Goal: Task Accomplishment & Management: Manage account settings

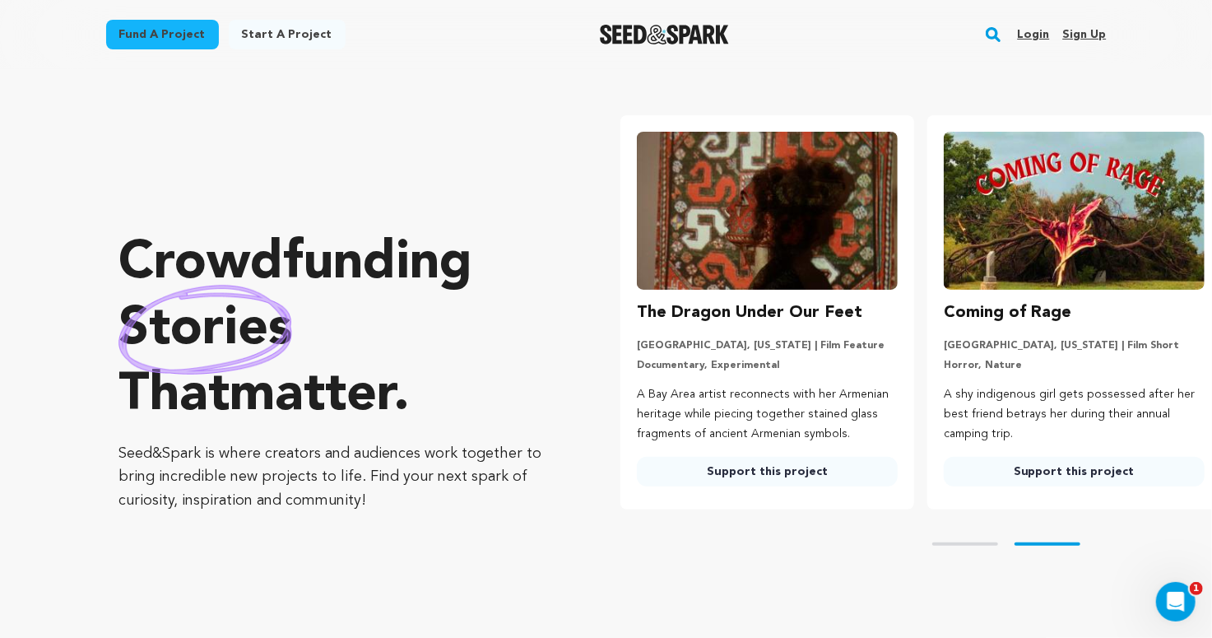
scroll to position [0, 319]
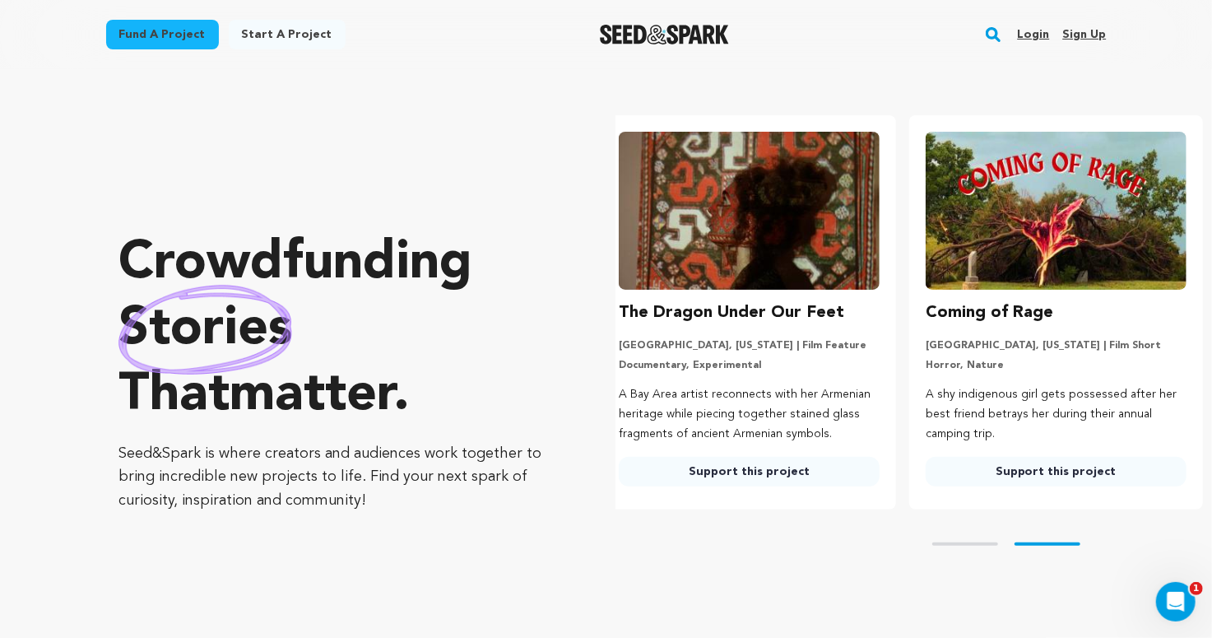
click at [1000, 313] on h3 "Coming of Rage" at bounding box center [990, 313] width 128 height 26
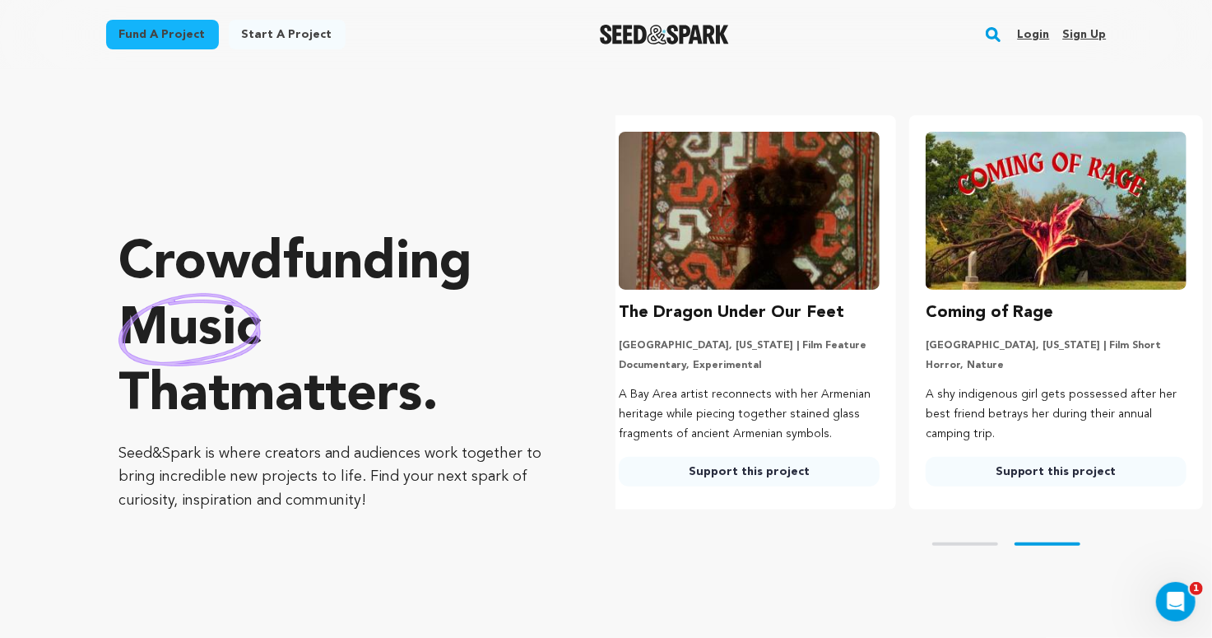
click at [1000, 233] on img at bounding box center [1056, 211] width 261 height 158
click at [1057, 472] on link "Support this project" at bounding box center [1056, 472] width 261 height 30
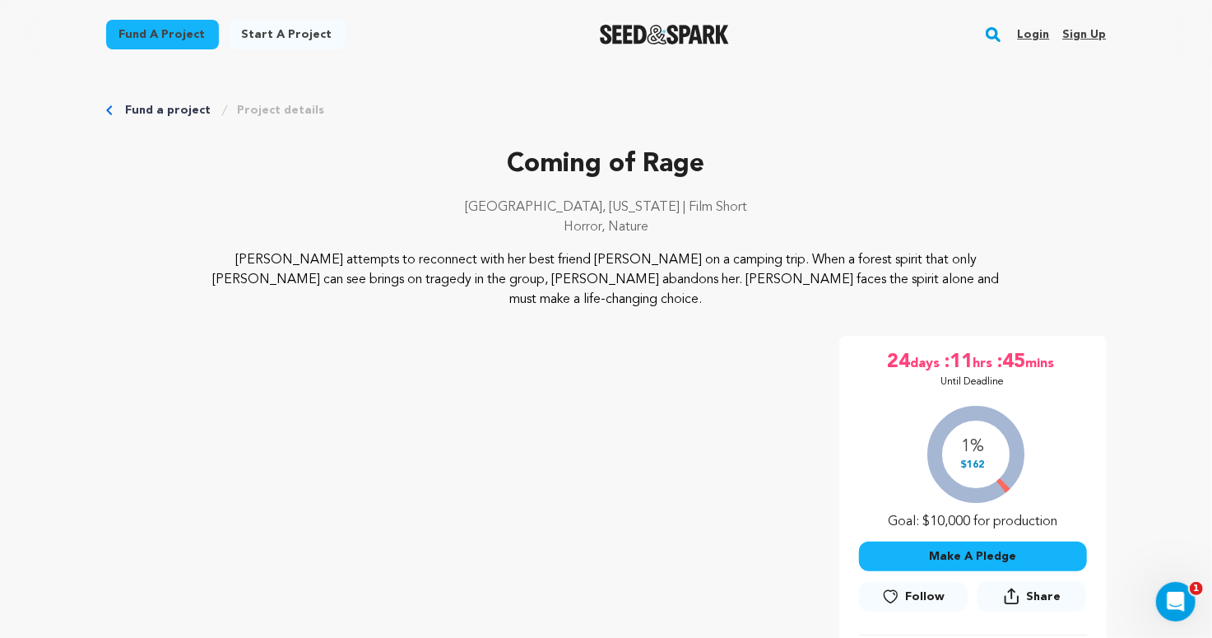
click at [1040, 35] on link "Login" at bounding box center [1033, 34] width 32 height 26
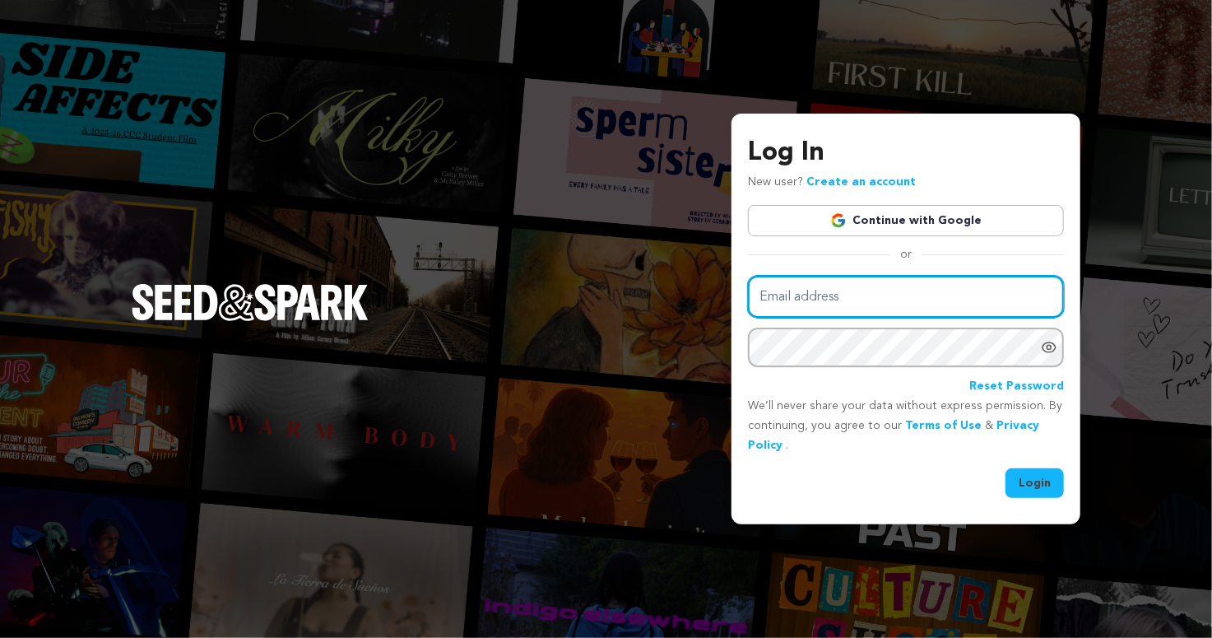
type input "hrproductions.studio@gmail.com"
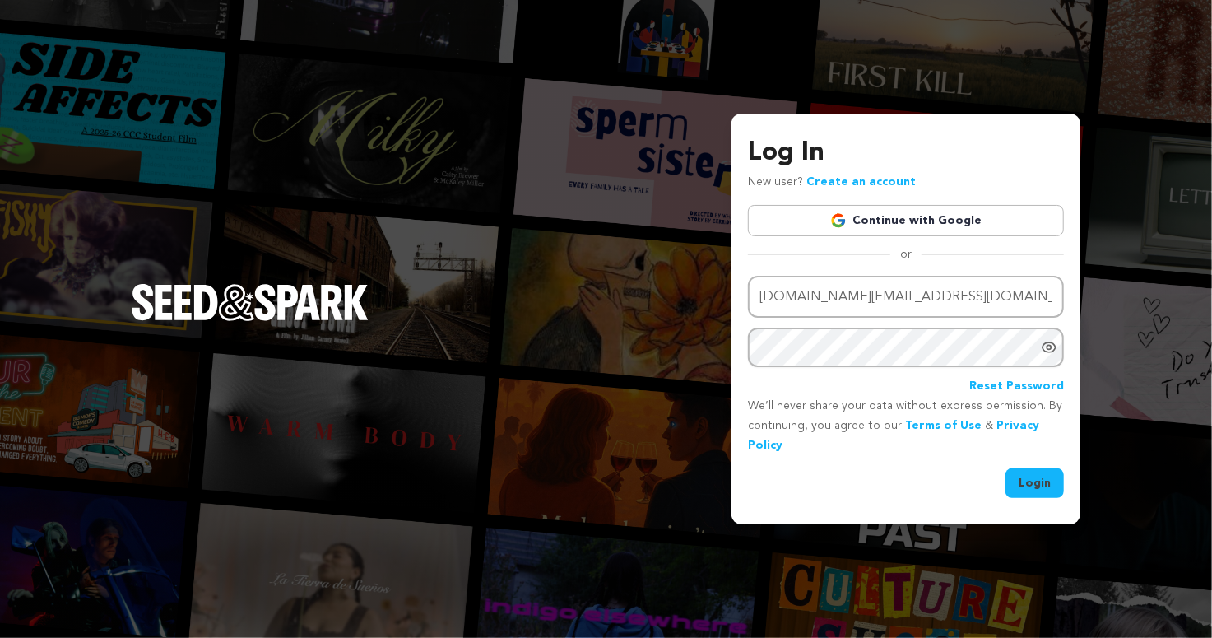
click at [1028, 482] on button "Login" at bounding box center [1035, 483] width 58 height 30
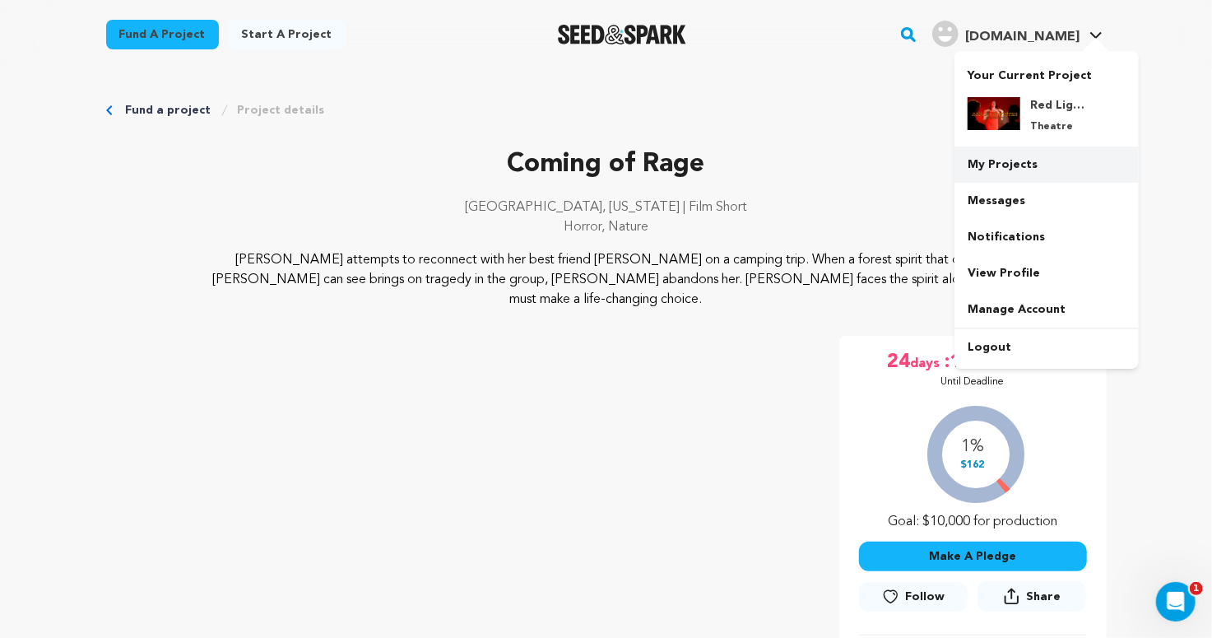
click at [1018, 159] on link "My Projects" at bounding box center [1047, 164] width 184 height 36
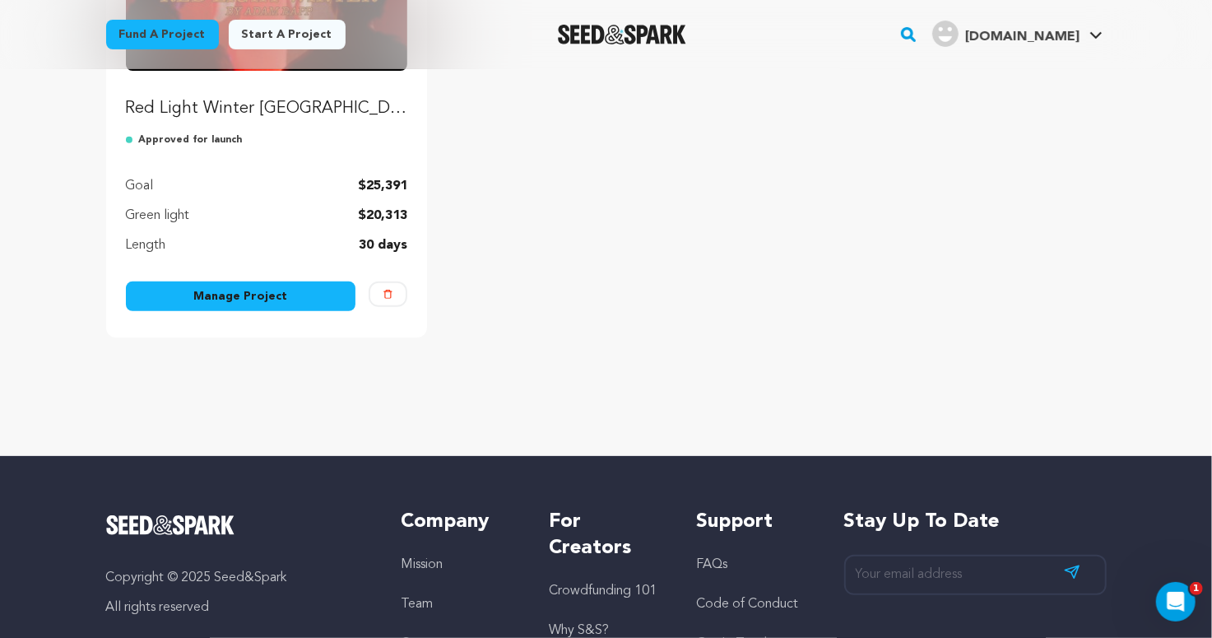
scroll to position [365, 0]
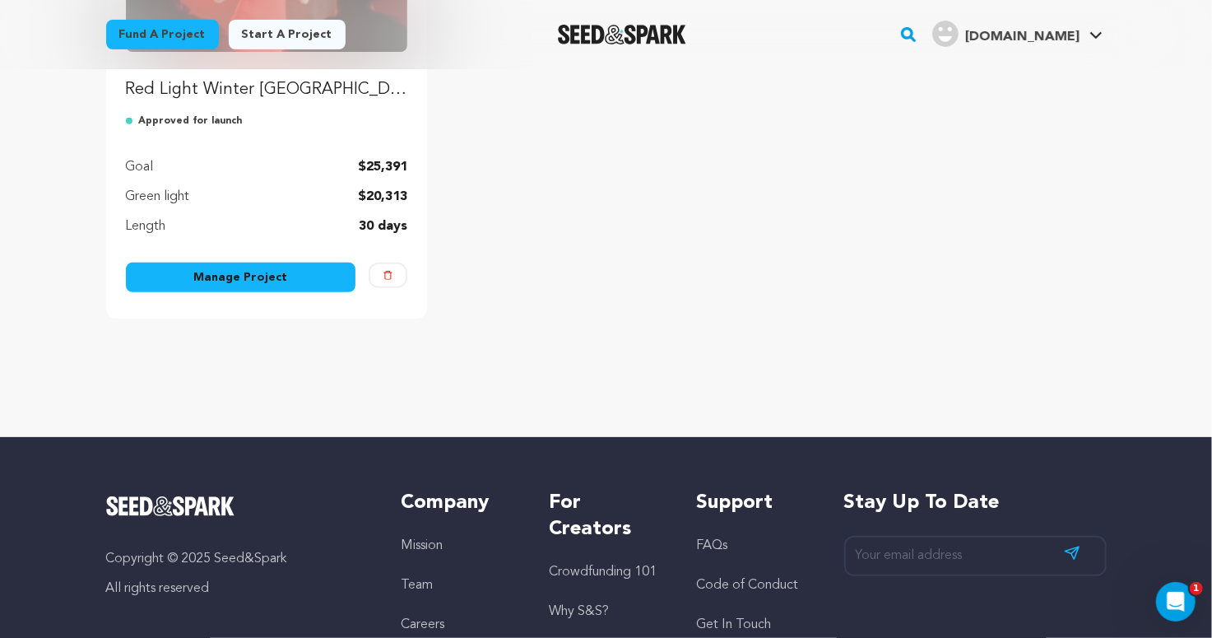
click at [248, 277] on link "Manage Project" at bounding box center [241, 278] width 230 height 30
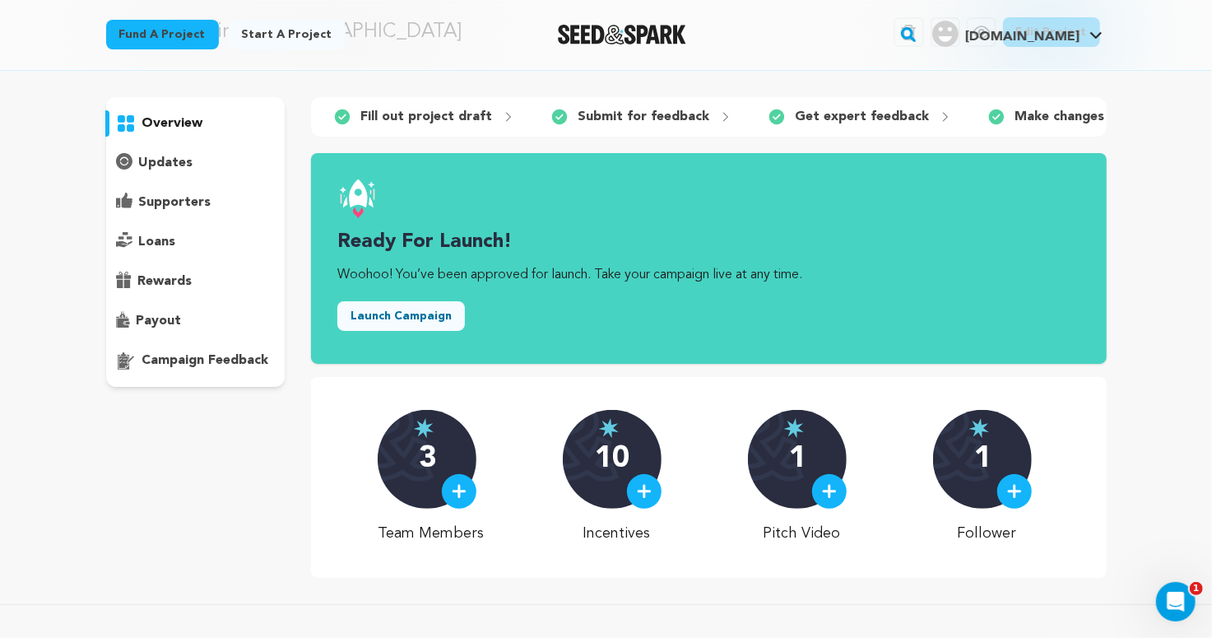
scroll to position [226, 0]
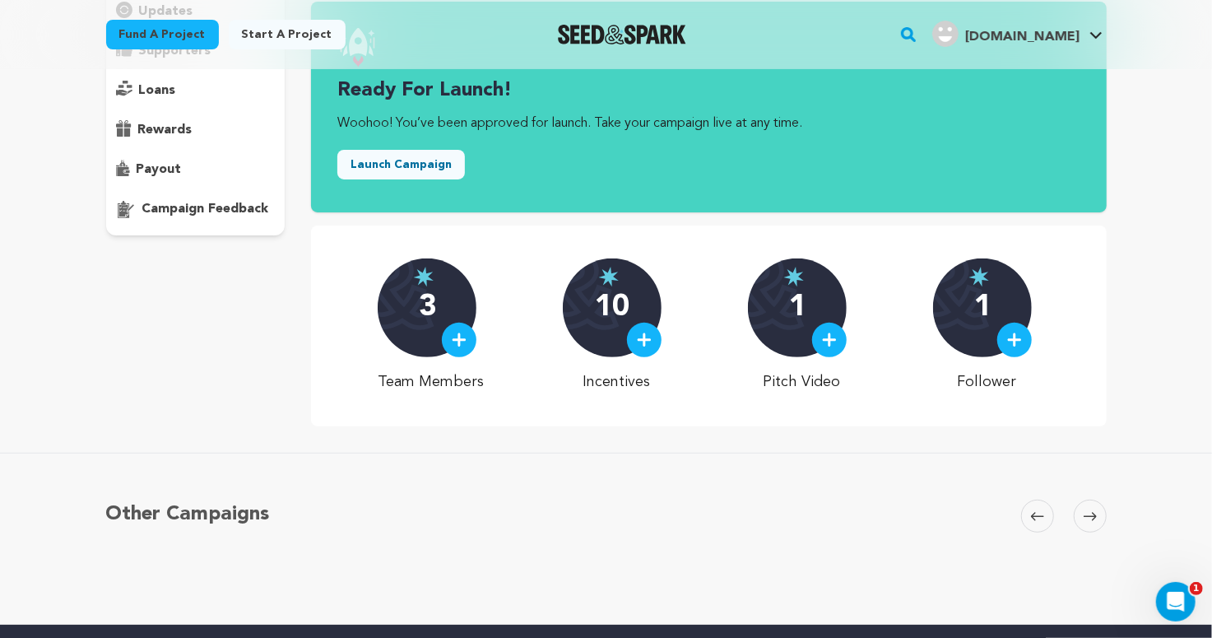
click at [467, 341] on img at bounding box center [459, 339] width 15 height 15
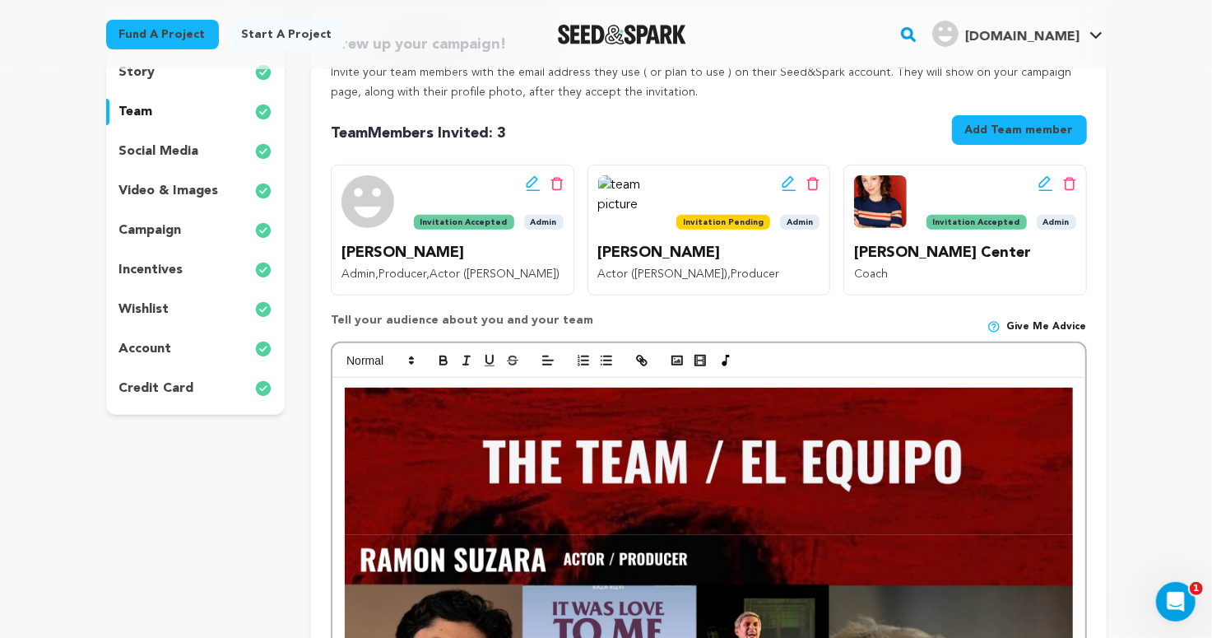
scroll to position [239, 0]
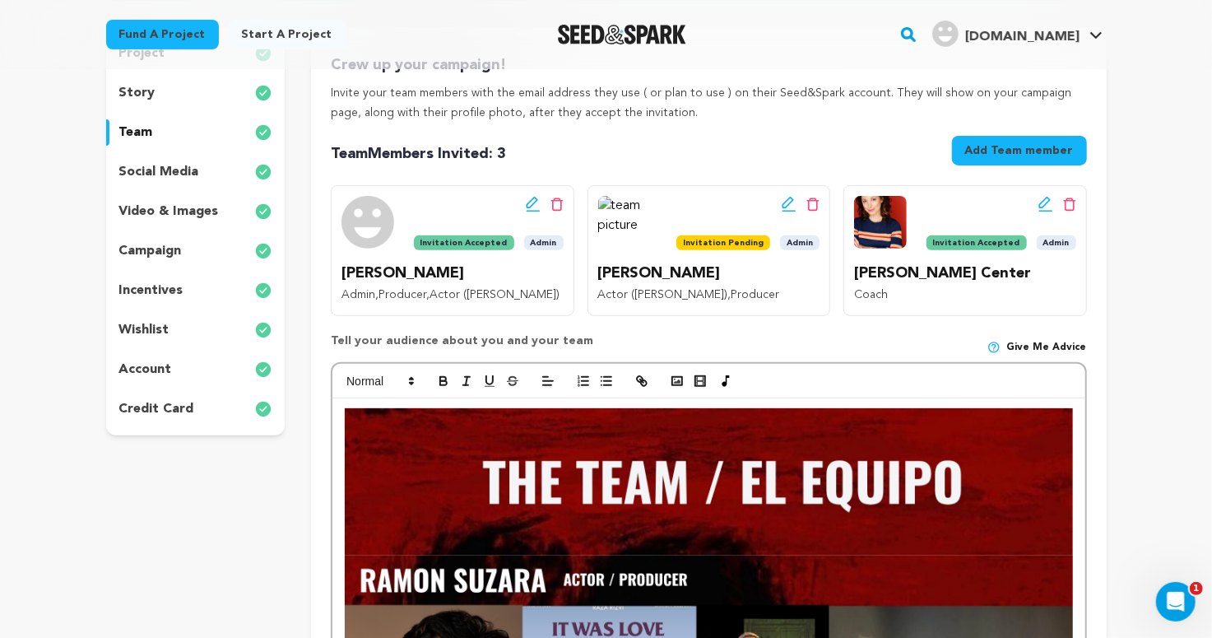
click at [724, 207] on div "Edit team button Delete team button" at bounding box center [747, 204] width 143 height 16
click at [796, 199] on icon at bounding box center [789, 204] width 15 height 16
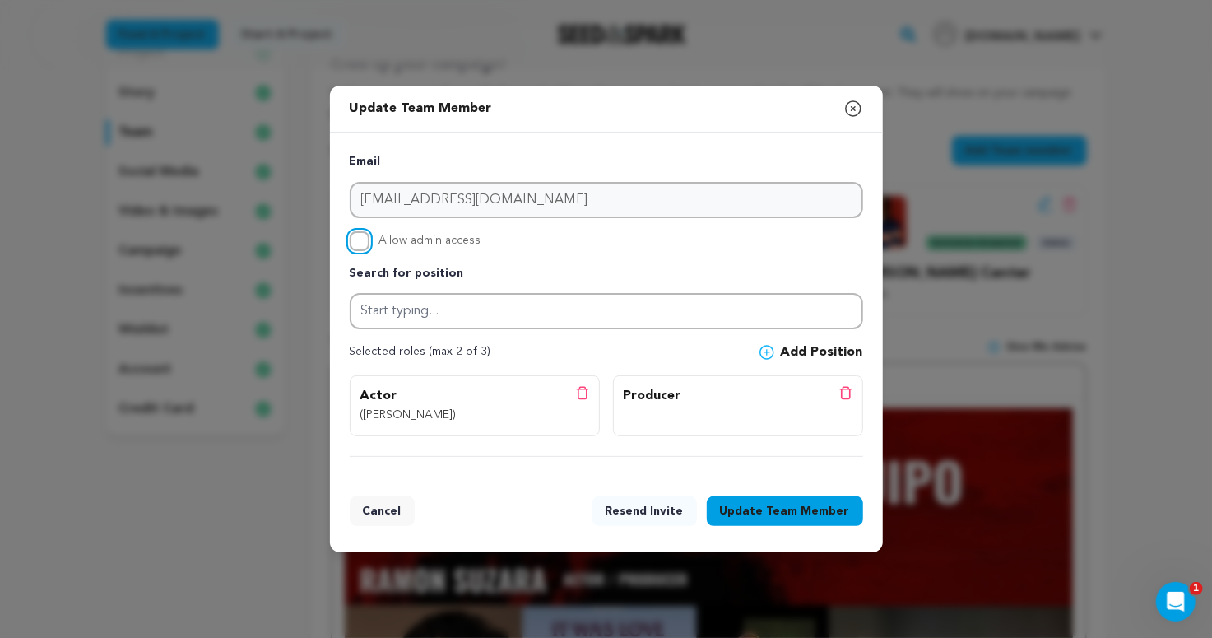
click at [356, 239] on input "Allow admin access" at bounding box center [360, 241] width 20 height 20
checkbox input "true"
click at [788, 509] on span "Team Member" at bounding box center [808, 511] width 83 height 16
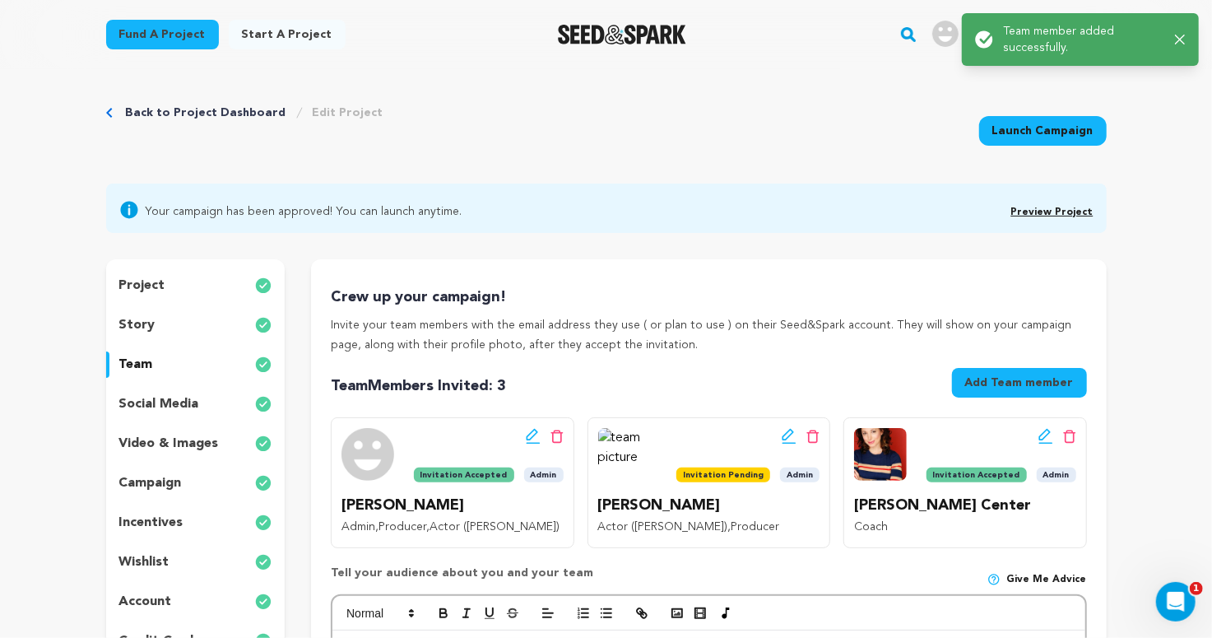
scroll to position [0, 0]
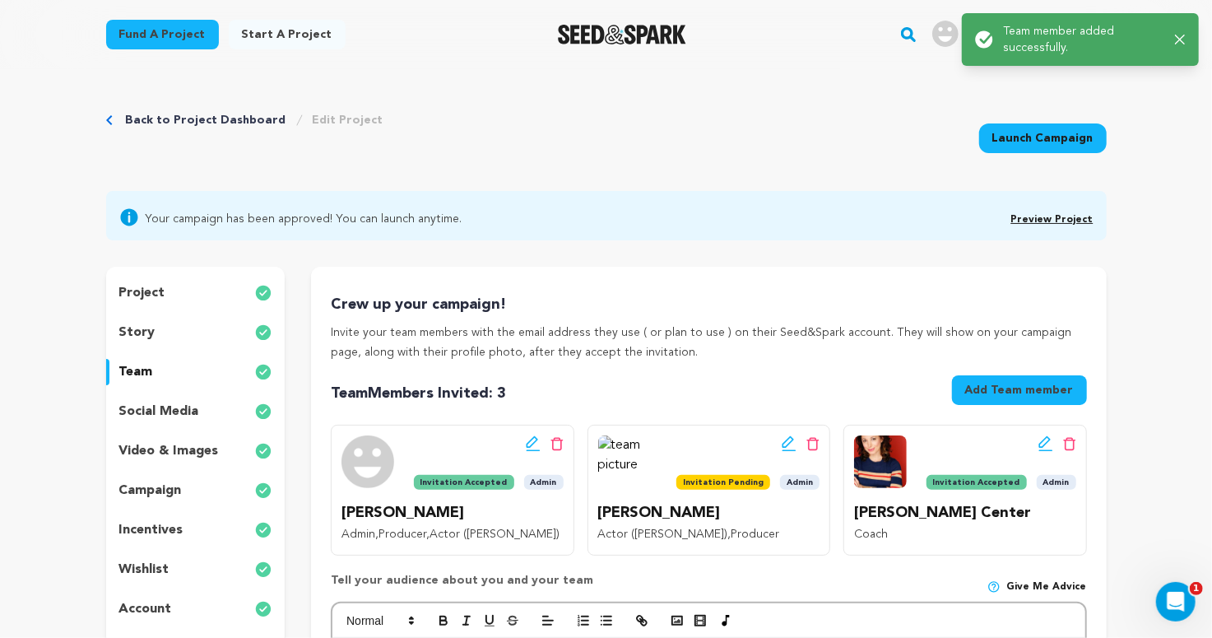
click at [786, 446] on icon at bounding box center [789, 442] width 12 height 12
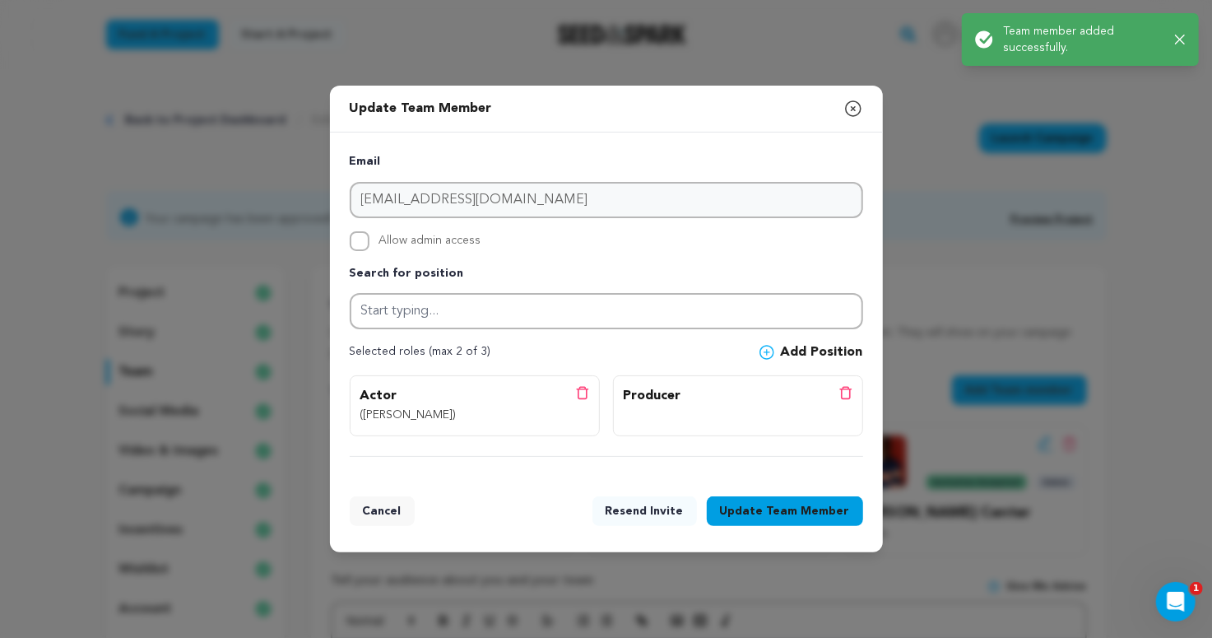
click at [657, 505] on button "Resend Invite" at bounding box center [645, 511] width 105 height 30
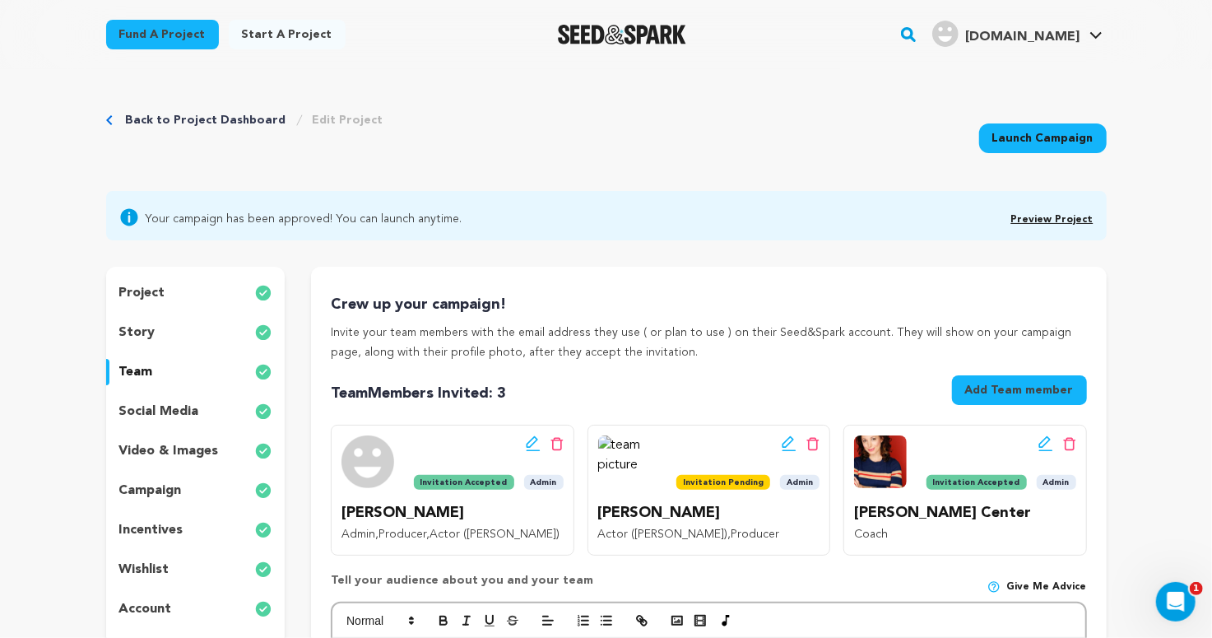
click at [171, 529] on p "incentives" at bounding box center [151, 530] width 64 height 20
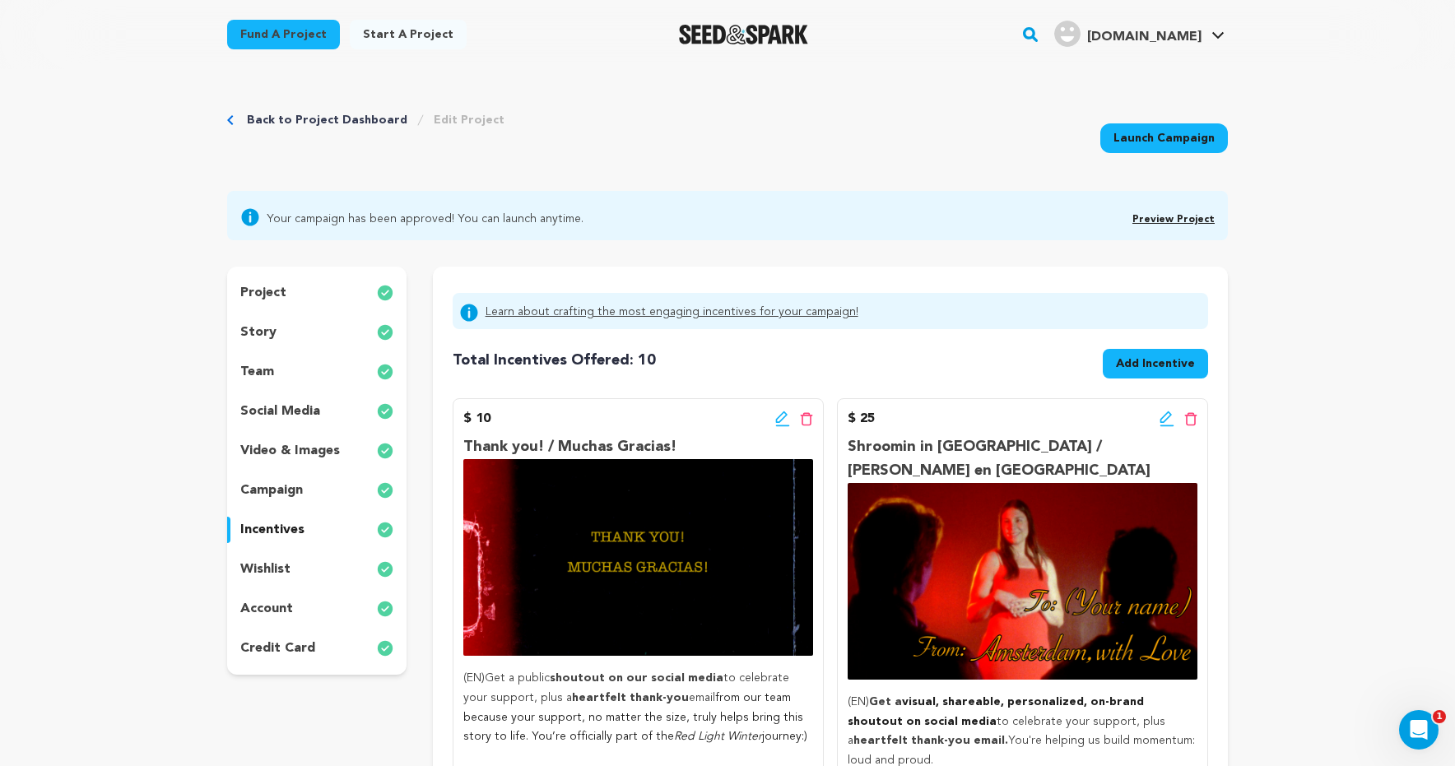
click at [275, 298] on p "project" at bounding box center [263, 293] width 46 height 20
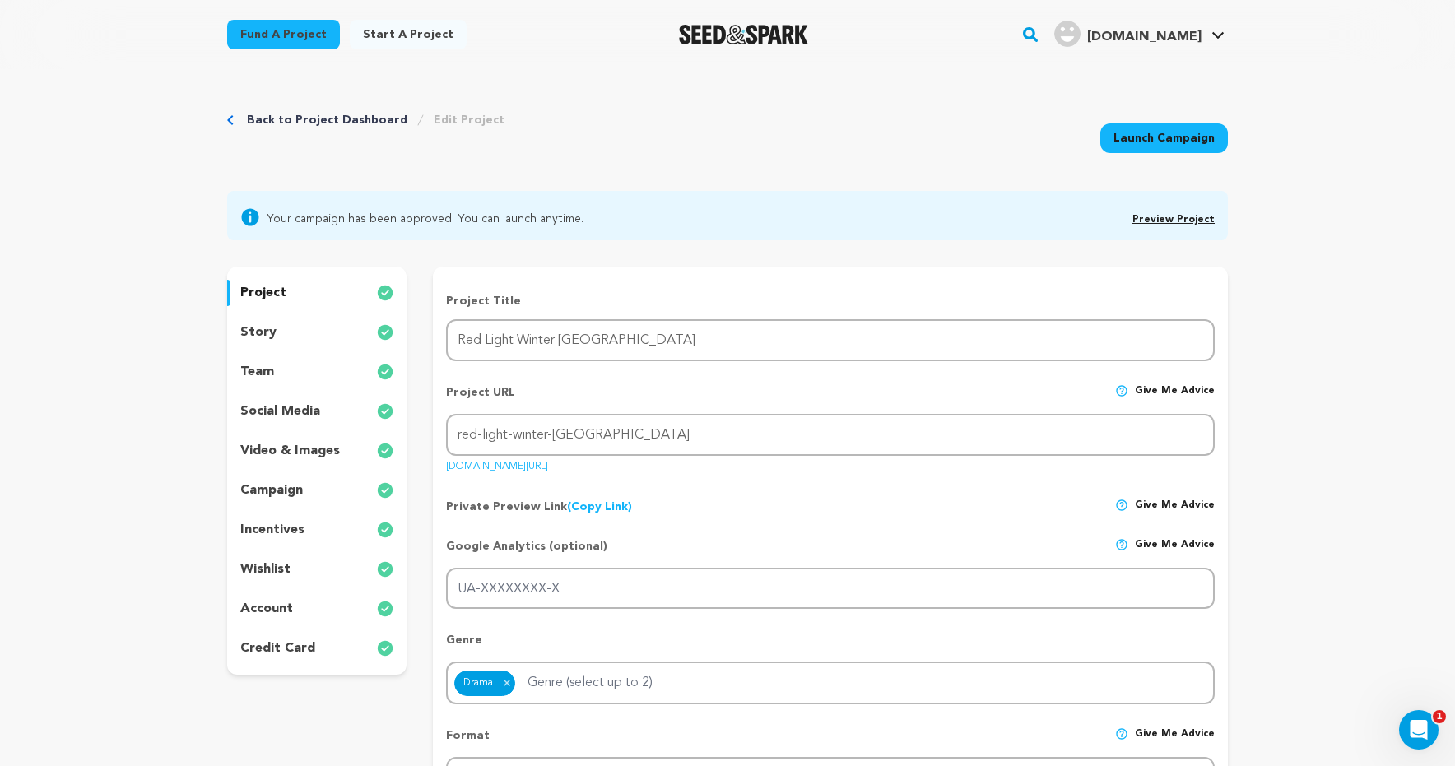
click at [286, 326] on div "story" at bounding box center [316, 332] width 179 height 26
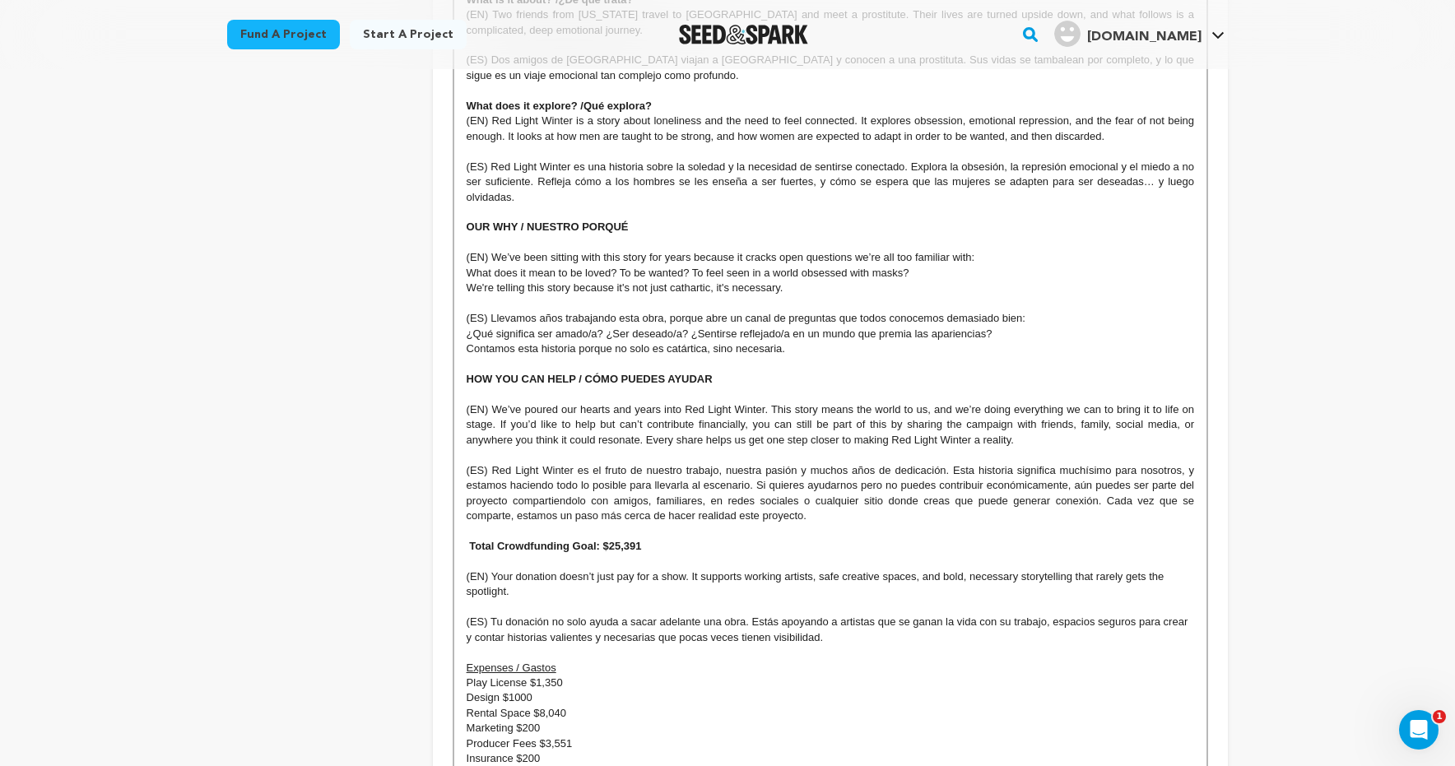
click at [565, 357] on p at bounding box center [830, 364] width 727 height 15
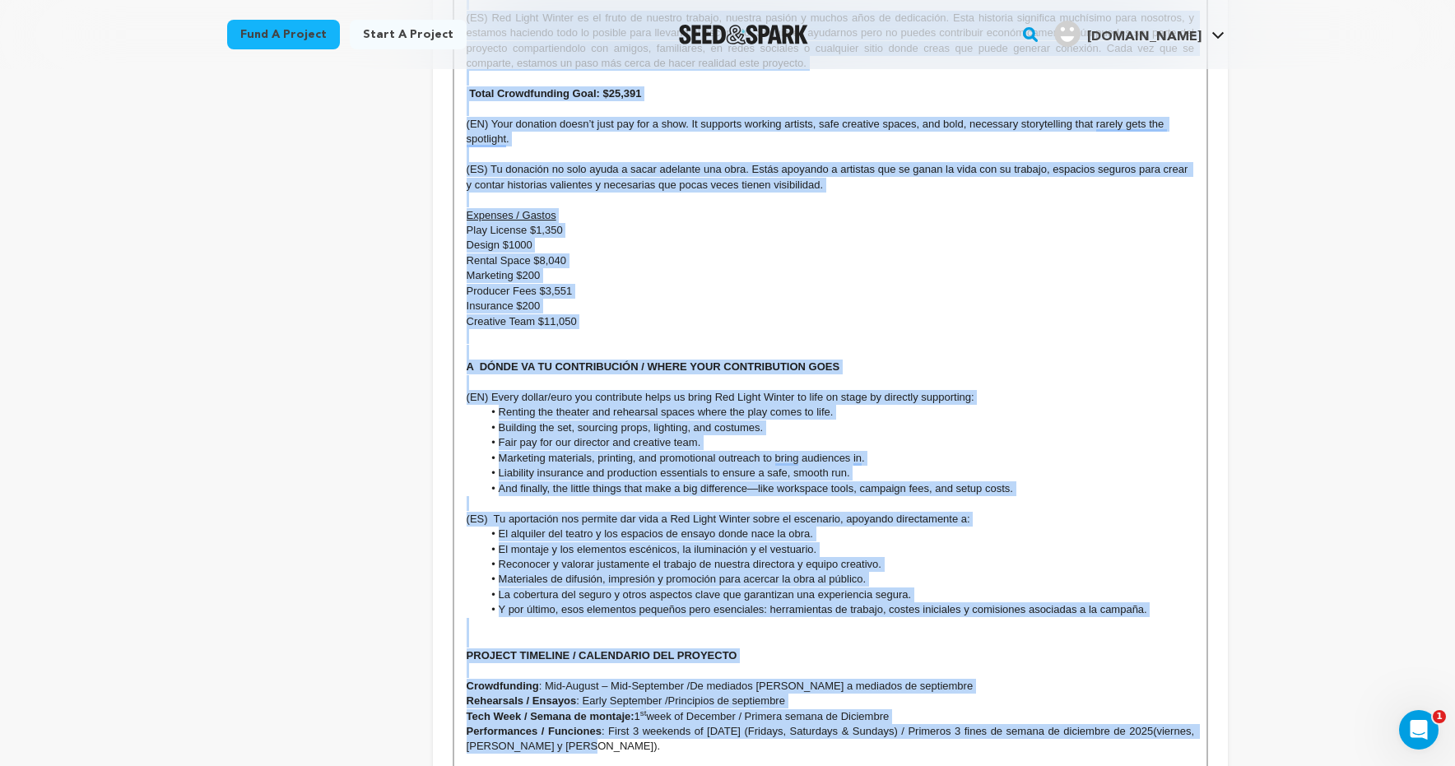
scroll to position [7221, 0]
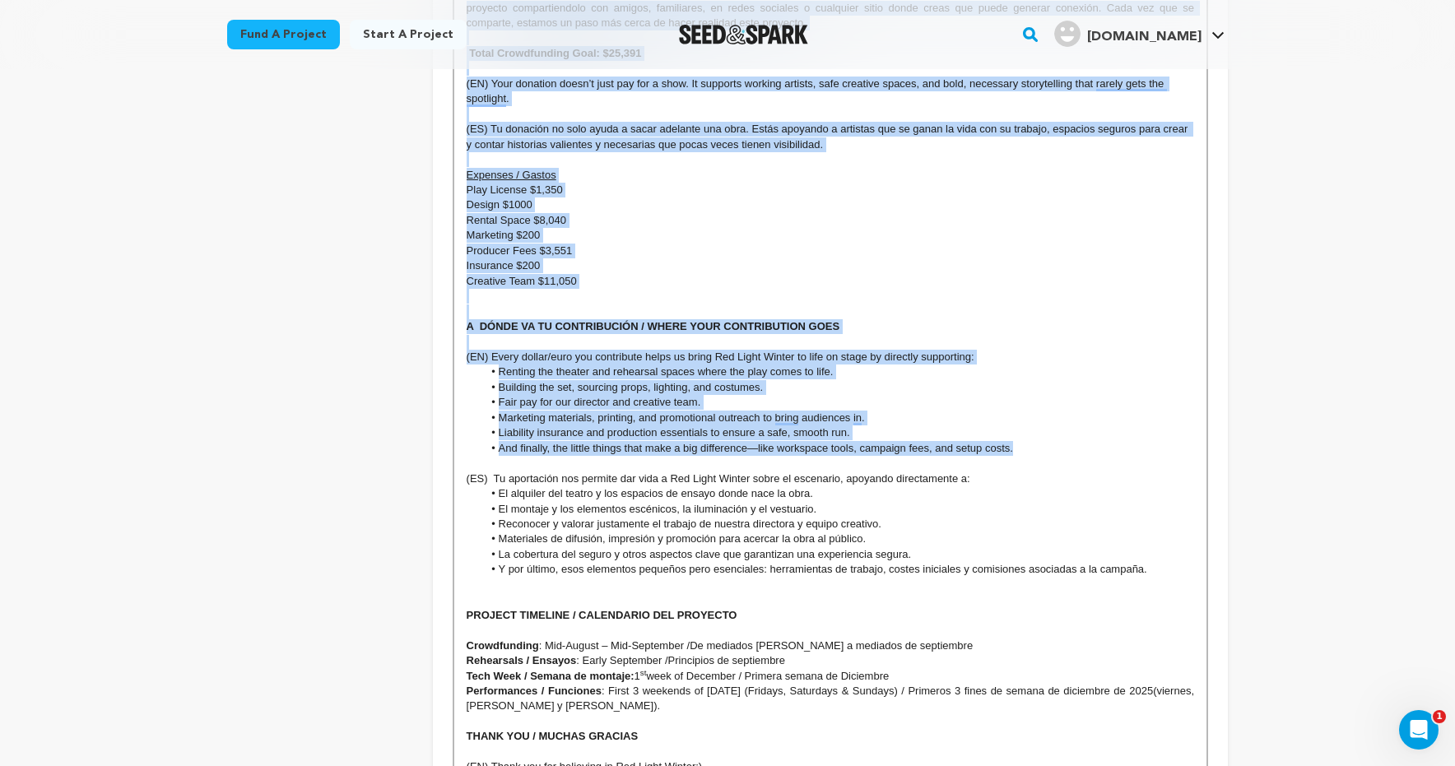
drag, startPoint x: 467, startPoint y: 180, endPoint x: 1090, endPoint y: 453, distance: 680.7
copy div "THE STORY / LA TRAMA What is it? / Qué es? (EN) Red Light Winter is a stage pla…"
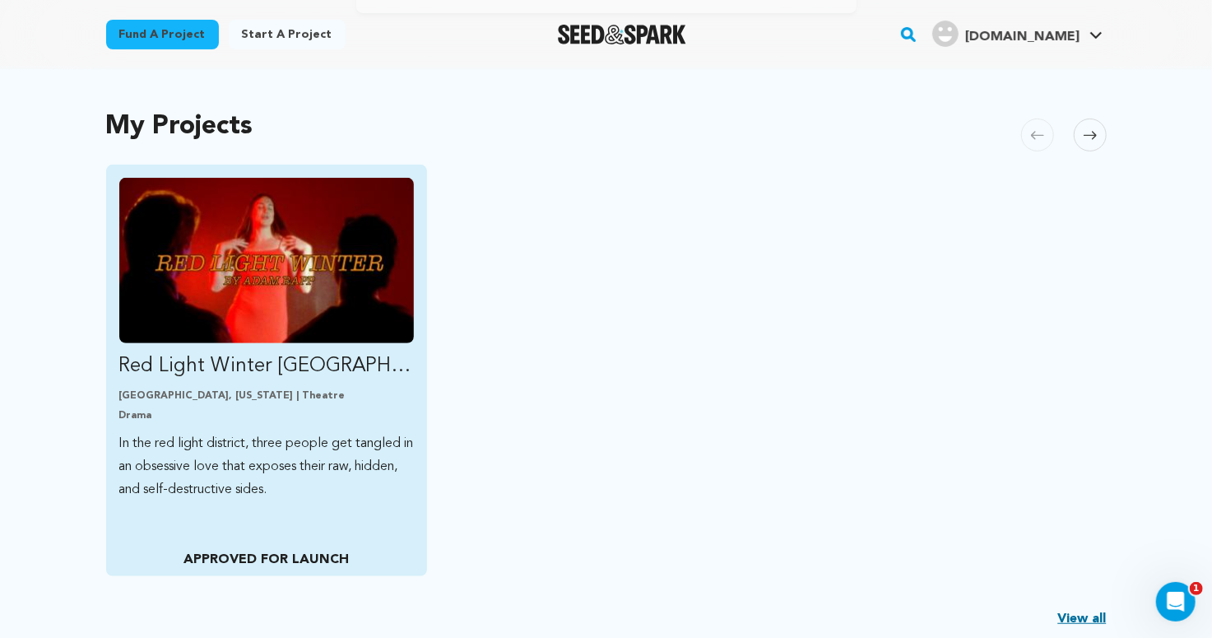
scroll to position [6, 0]
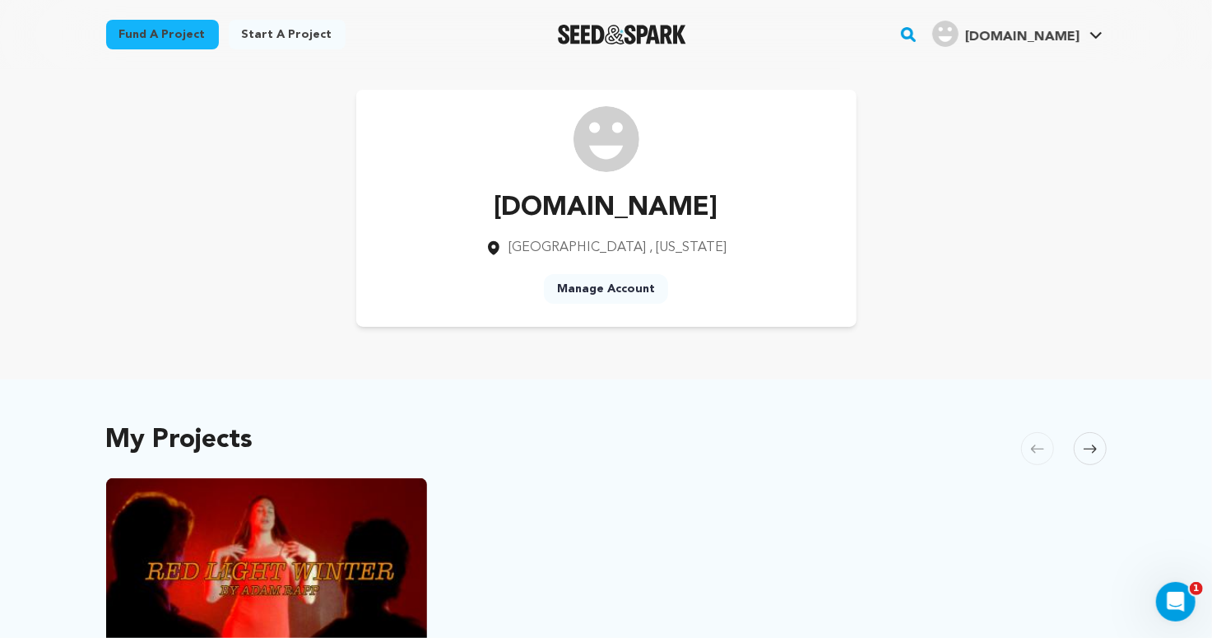
click at [602, 296] on link "Manage Account" at bounding box center [606, 289] width 124 height 30
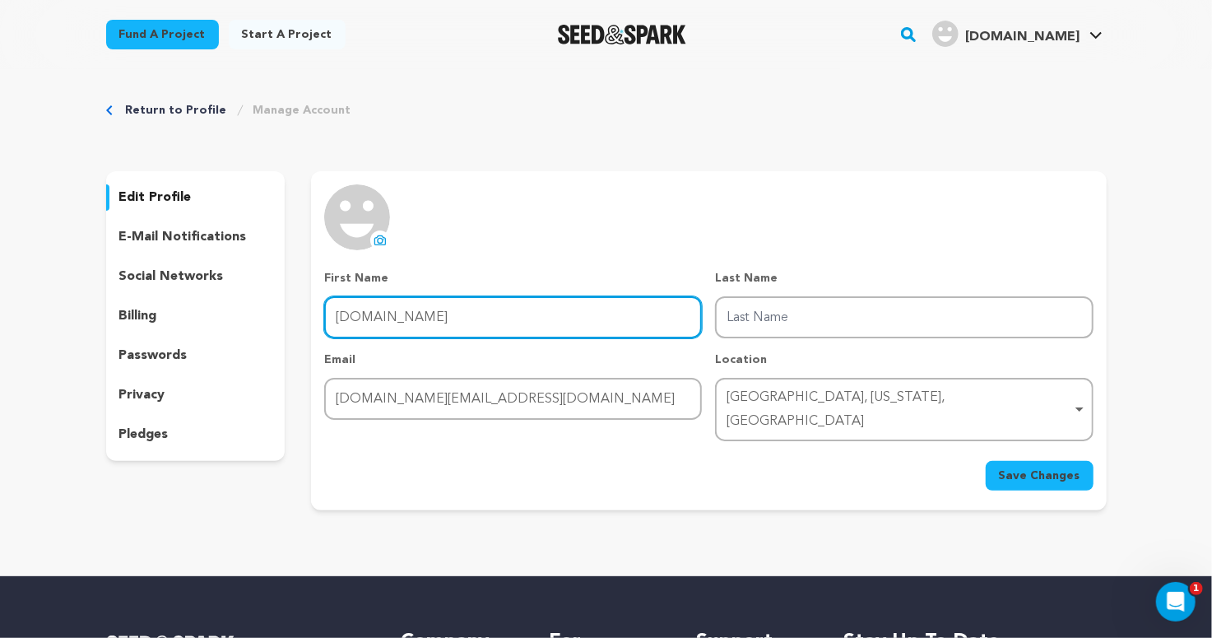
click at [492, 330] on input "[DOMAIN_NAME]" at bounding box center [513, 317] width 378 height 42
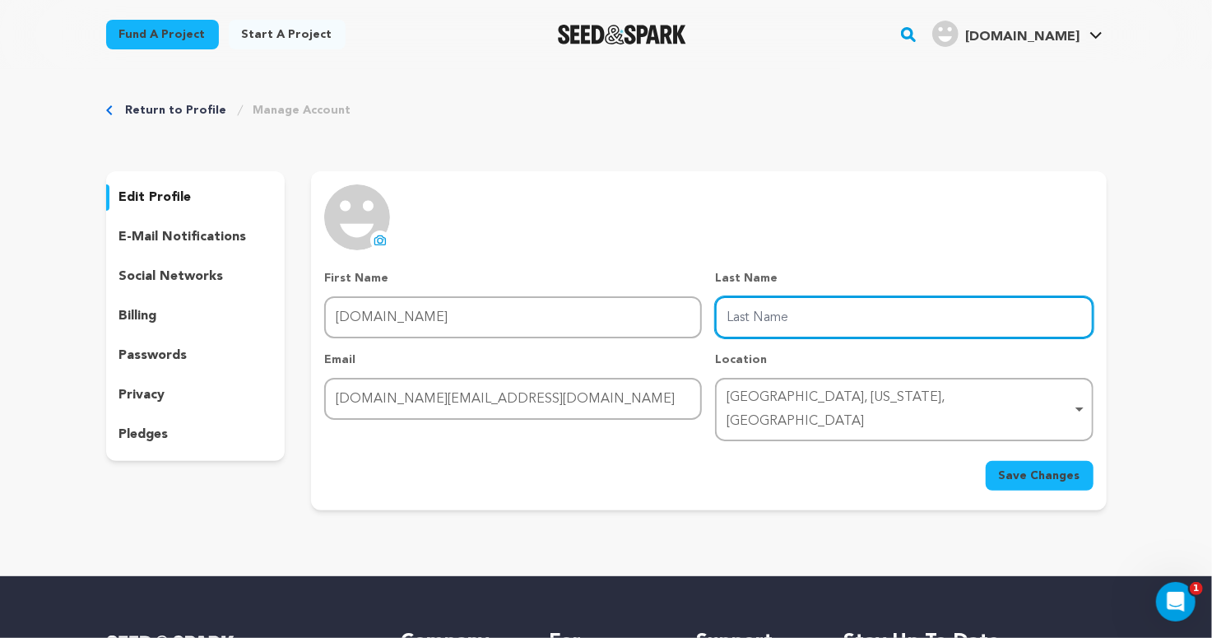
click at [791, 314] on input "Last Name" at bounding box center [904, 317] width 378 height 42
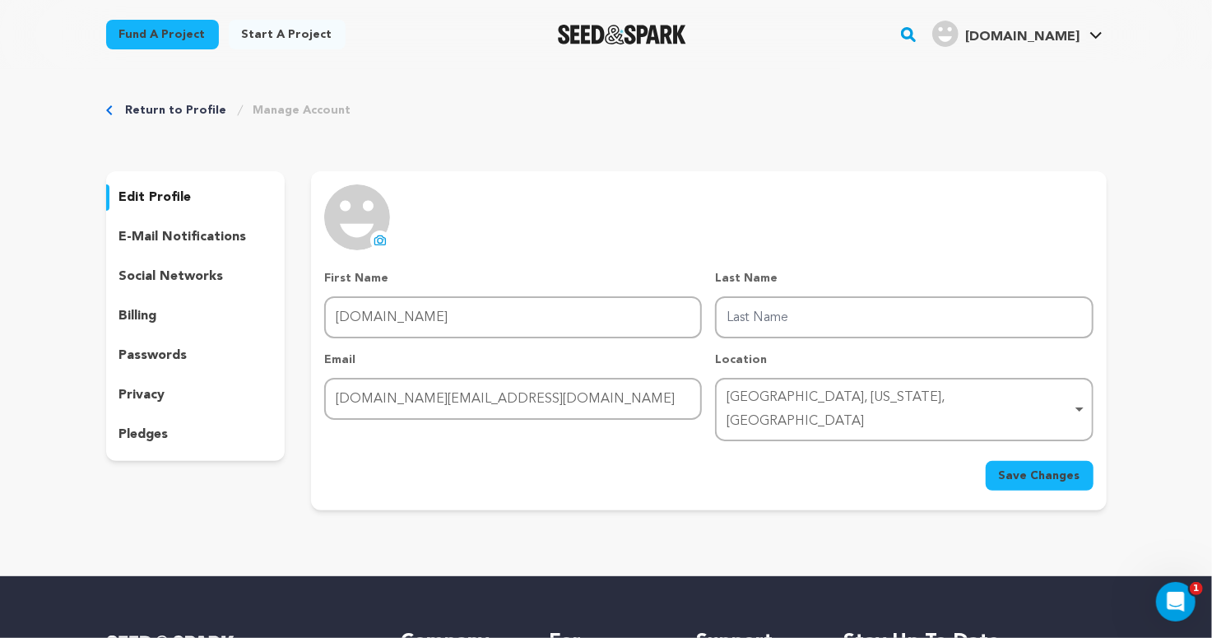
click at [1018, 467] on span "Save Changes" at bounding box center [1039, 475] width 81 height 16
click at [152, 233] on p "e-mail notifications" at bounding box center [183, 237] width 128 height 20
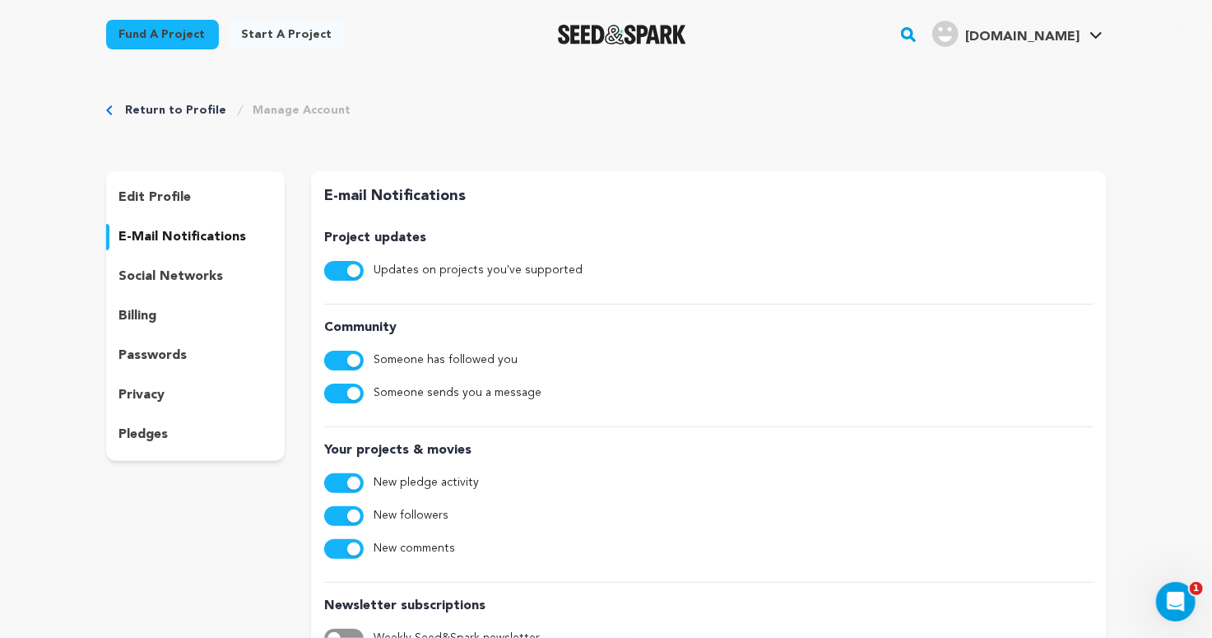
click at [356, 355] on span "button" at bounding box center [353, 360] width 13 height 13
click at [336, 361] on span "button" at bounding box center [334, 360] width 13 height 13
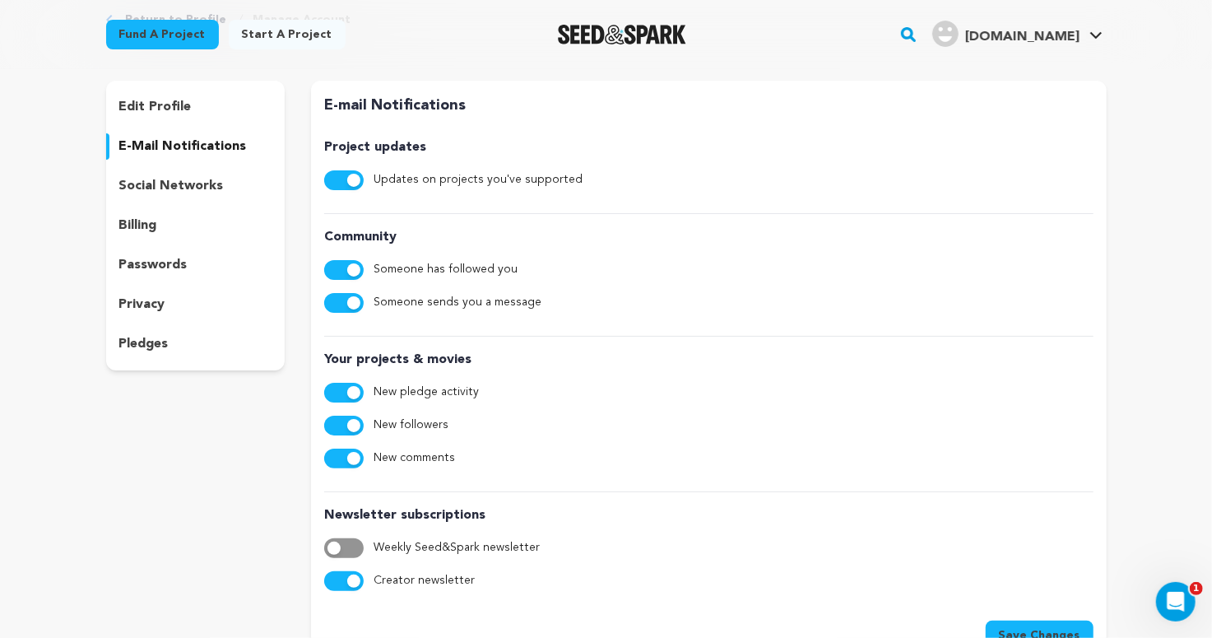
scroll to position [88, 0]
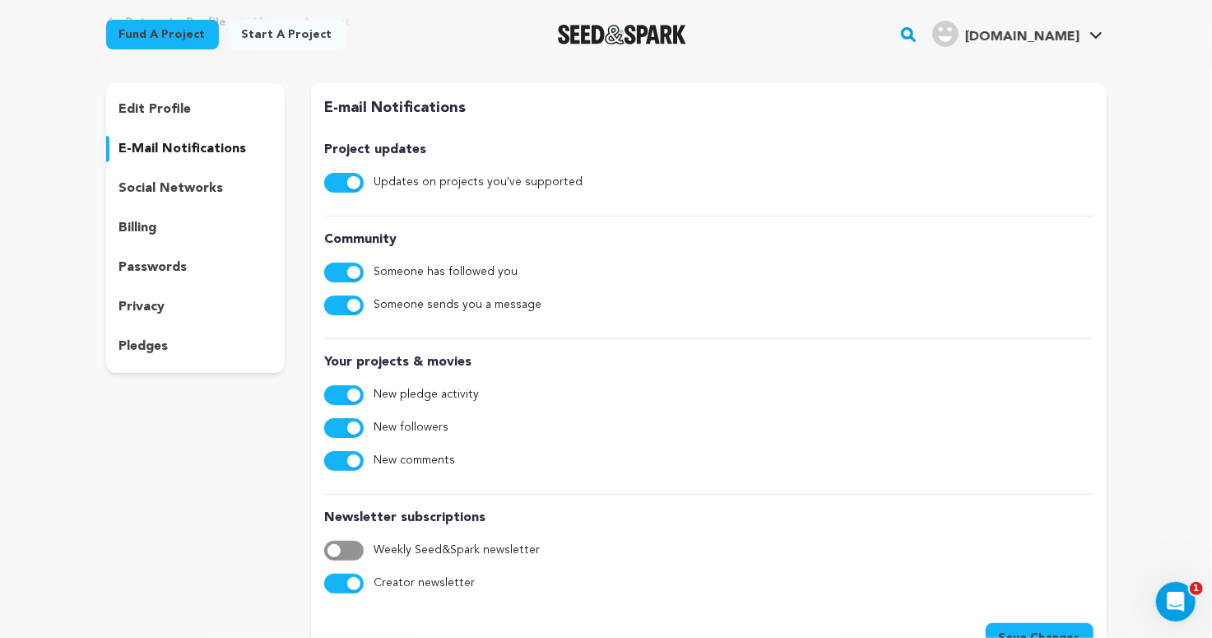
click at [342, 546] on button "button" at bounding box center [344, 551] width 40 height 20
click at [349, 548] on span "button" at bounding box center [353, 550] width 13 height 13
click at [350, 548] on button "button" at bounding box center [344, 551] width 40 height 20
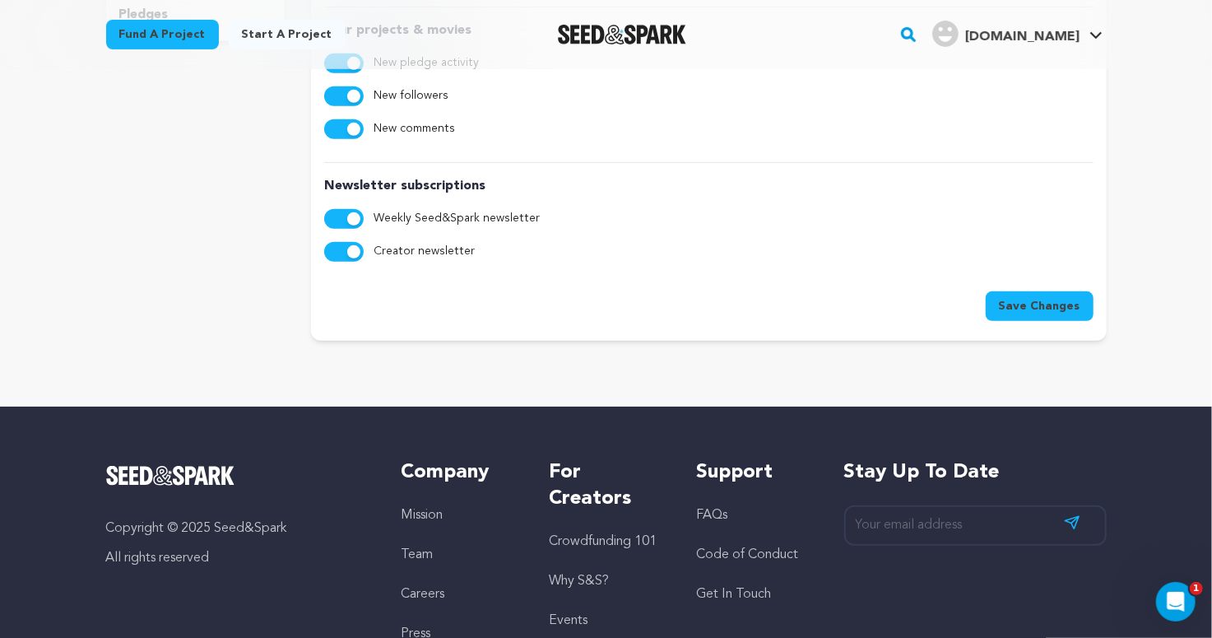
scroll to position [451, 0]
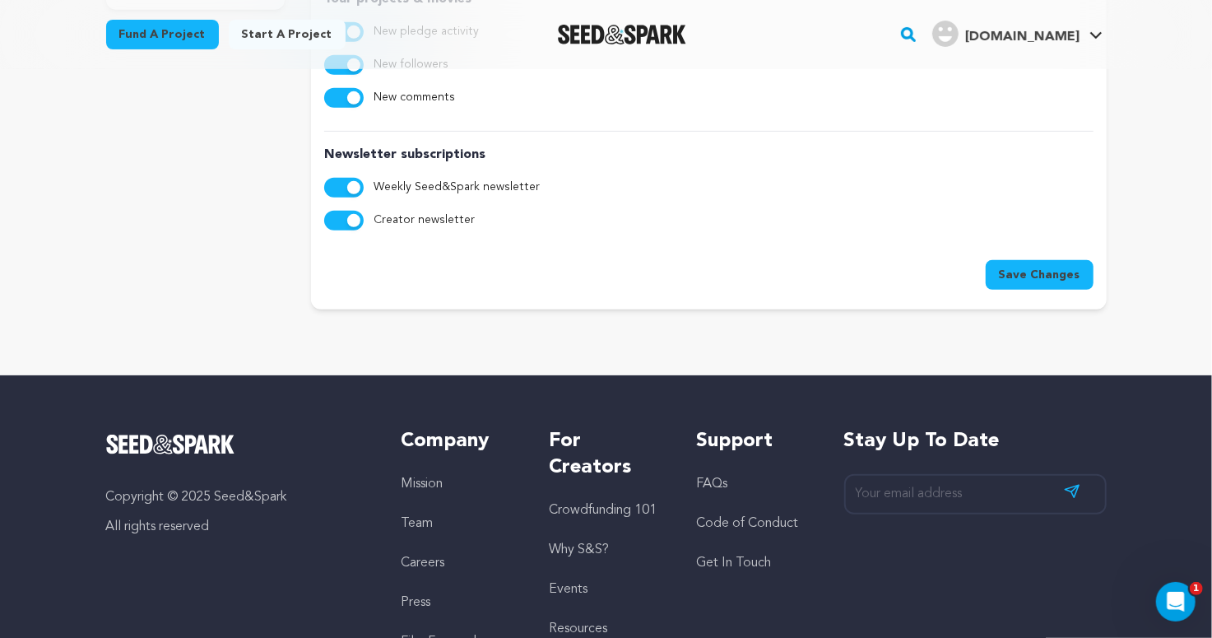
click at [1008, 278] on span "Save Changes" at bounding box center [1039, 275] width 81 height 16
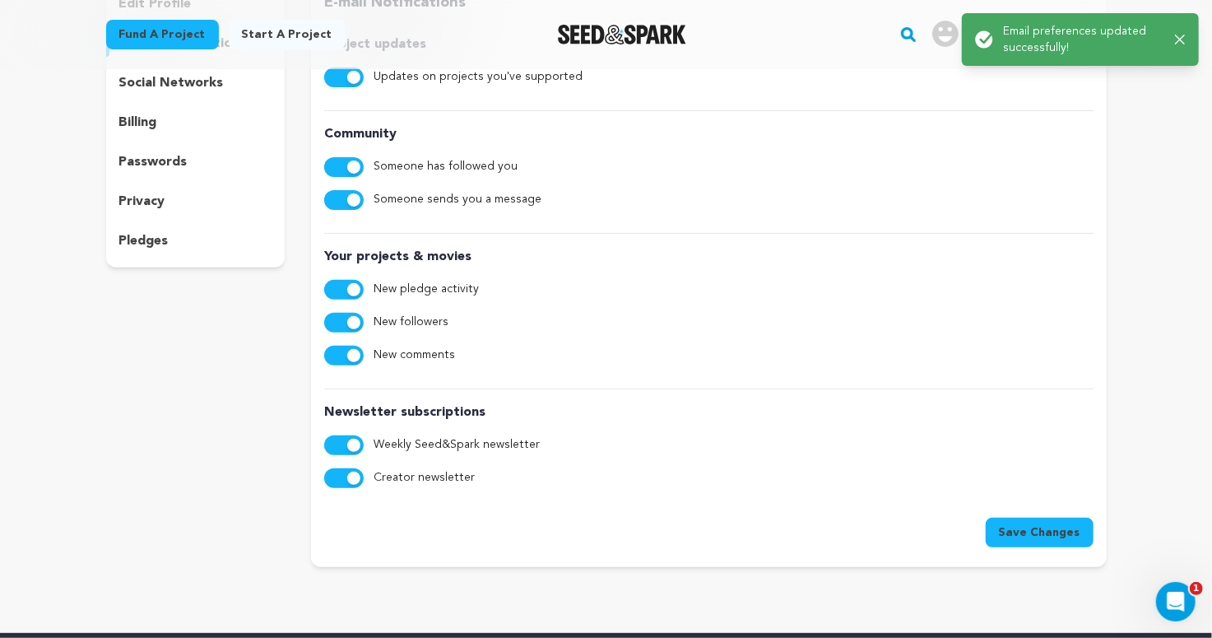
scroll to position [0, 0]
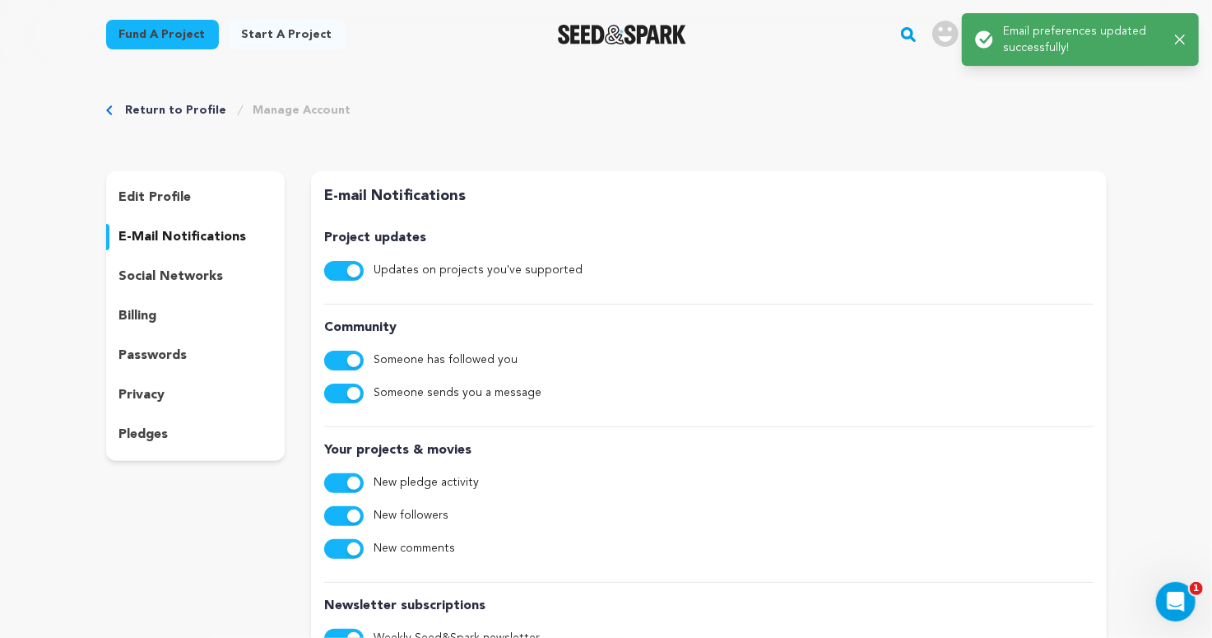
click at [178, 199] on p "edit profile" at bounding box center [155, 198] width 72 height 20
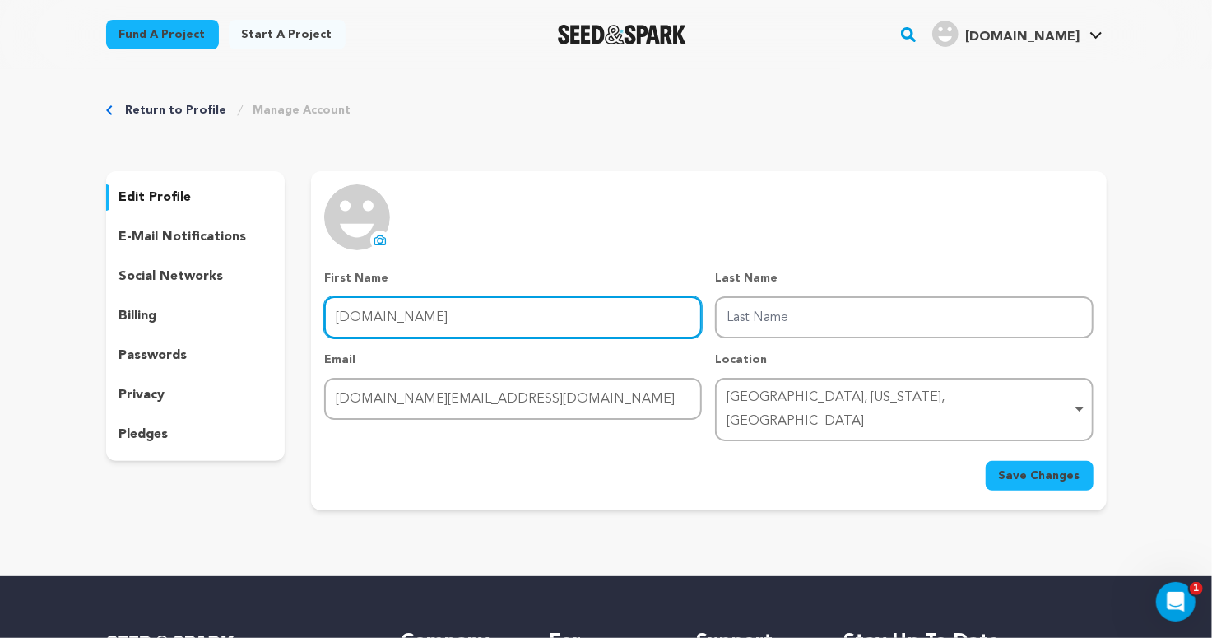
click at [374, 313] on input "Hrproductions.Studio" at bounding box center [513, 317] width 378 height 42
type input "Helena"
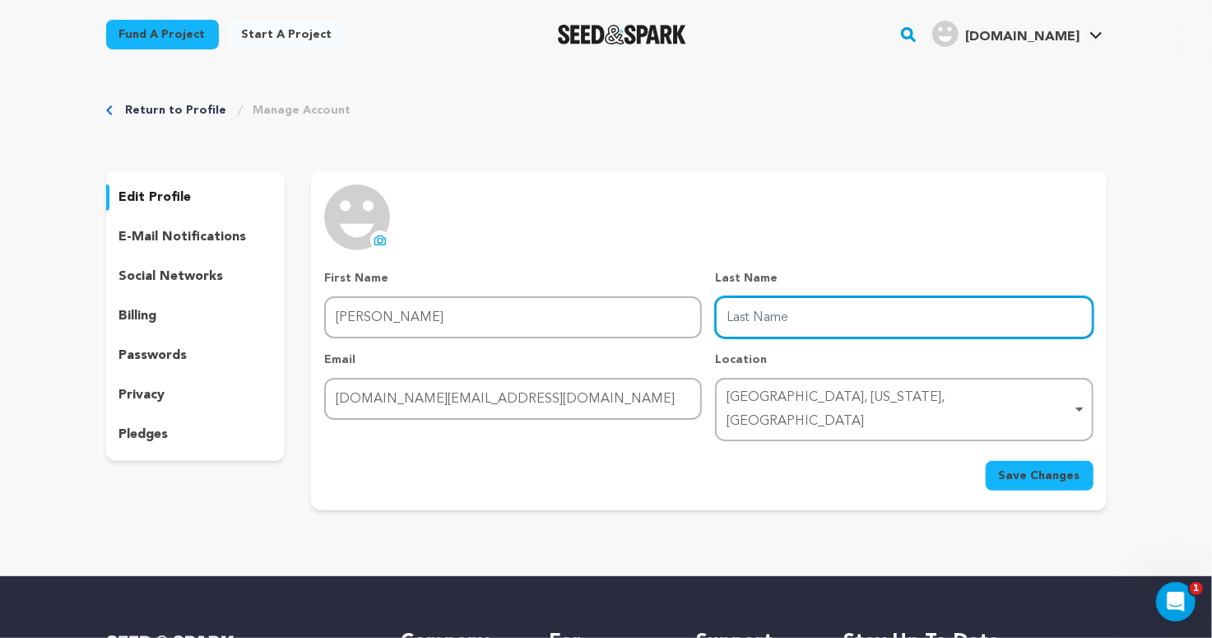
click at [756, 329] on input "Last Name" at bounding box center [904, 317] width 378 height 42
type input "Orts"
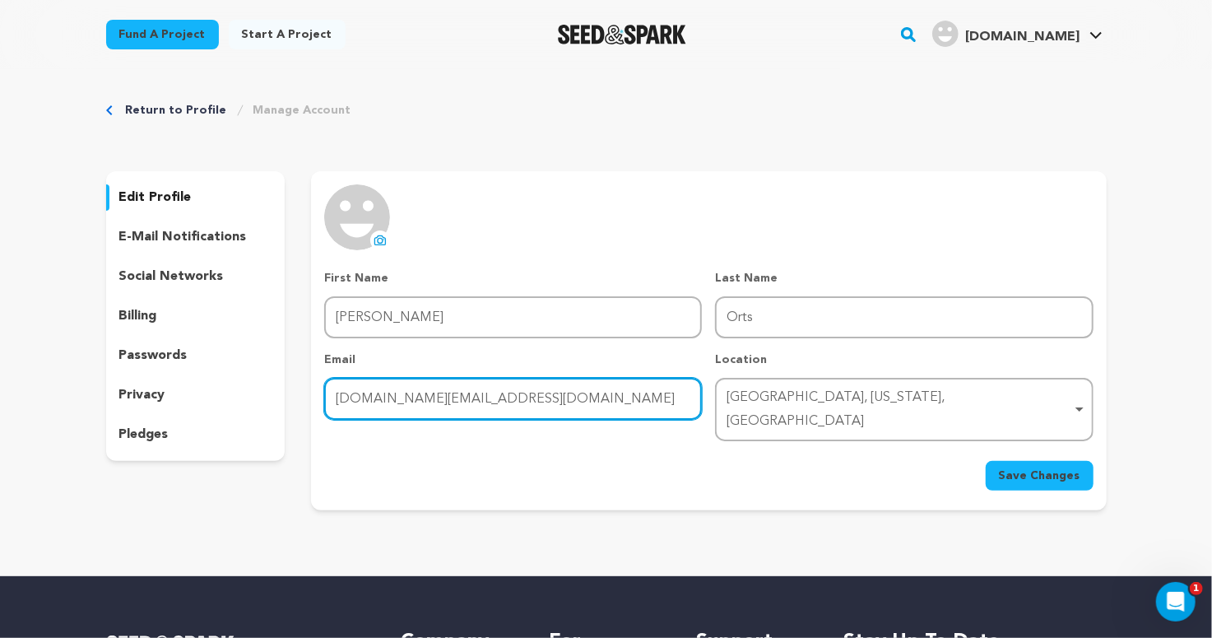
click at [620, 393] on input "hrproductions.studio@gmail.com" at bounding box center [513, 399] width 378 height 42
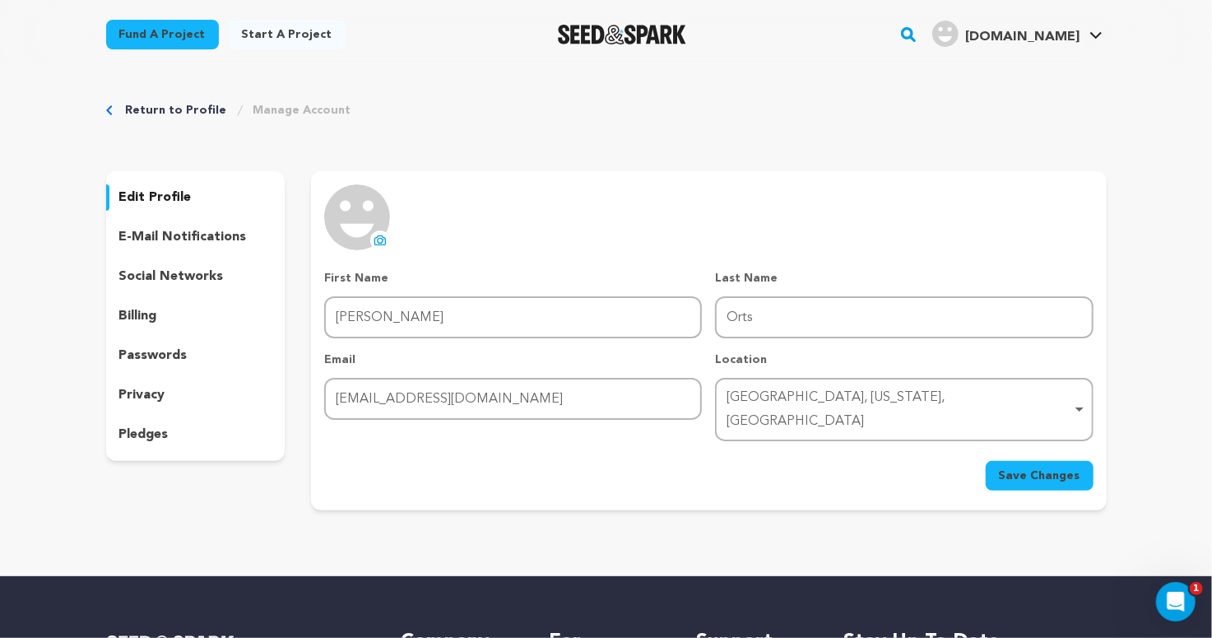
click at [360, 221] on img at bounding box center [357, 217] width 66 height 66
click at [384, 240] on icon at bounding box center [380, 240] width 13 height 13
click at [376, 239] on icon at bounding box center [380, 240] width 13 height 13
click at [1029, 467] on span "Save Changes" at bounding box center [1039, 475] width 81 height 16
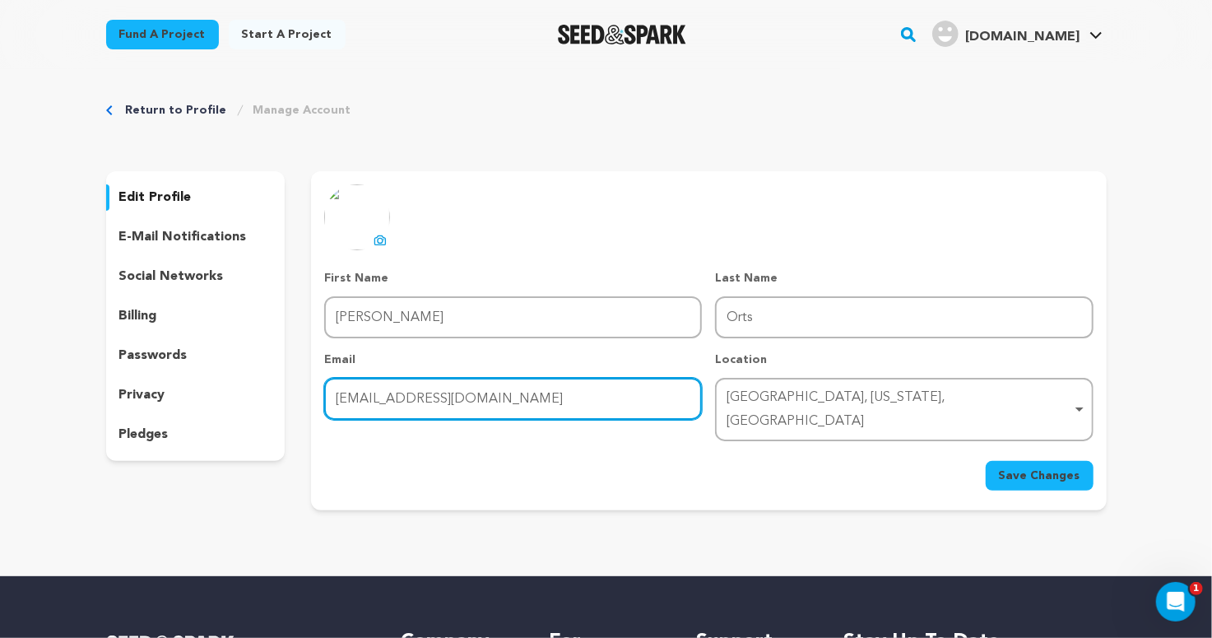
click at [400, 393] on input "orts.helena@gmail.com" at bounding box center [513, 399] width 378 height 42
type input "[EMAIL_ADDRESS][DOMAIN_NAME]"
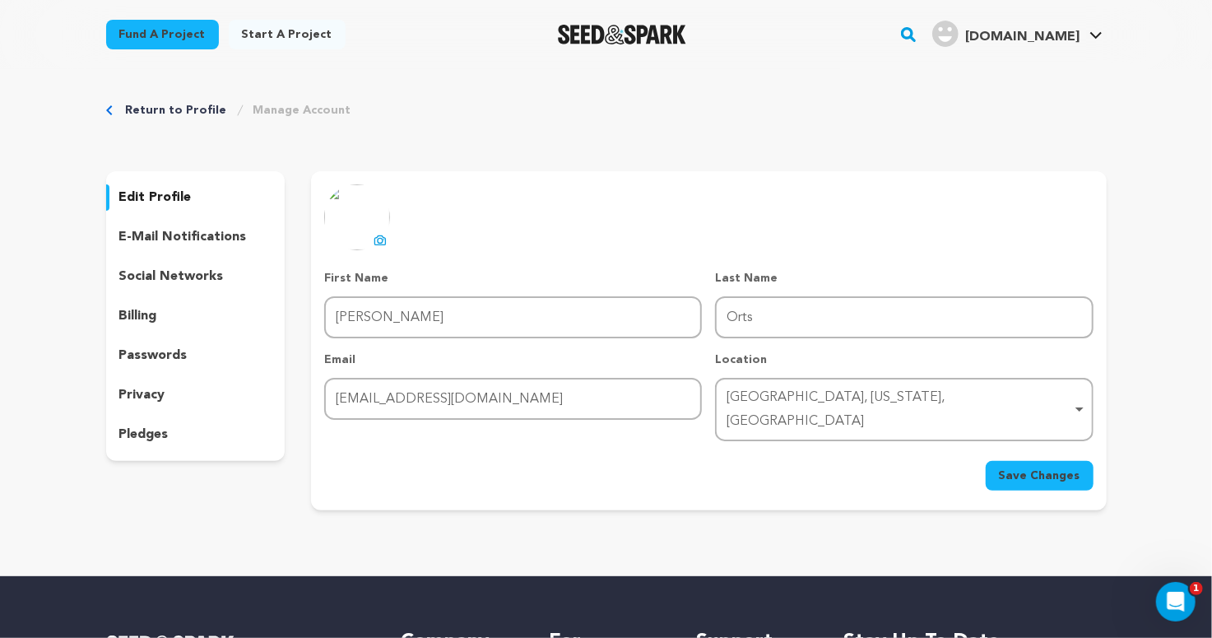
click at [1012, 467] on span "Save Changes" at bounding box center [1039, 475] width 81 height 16
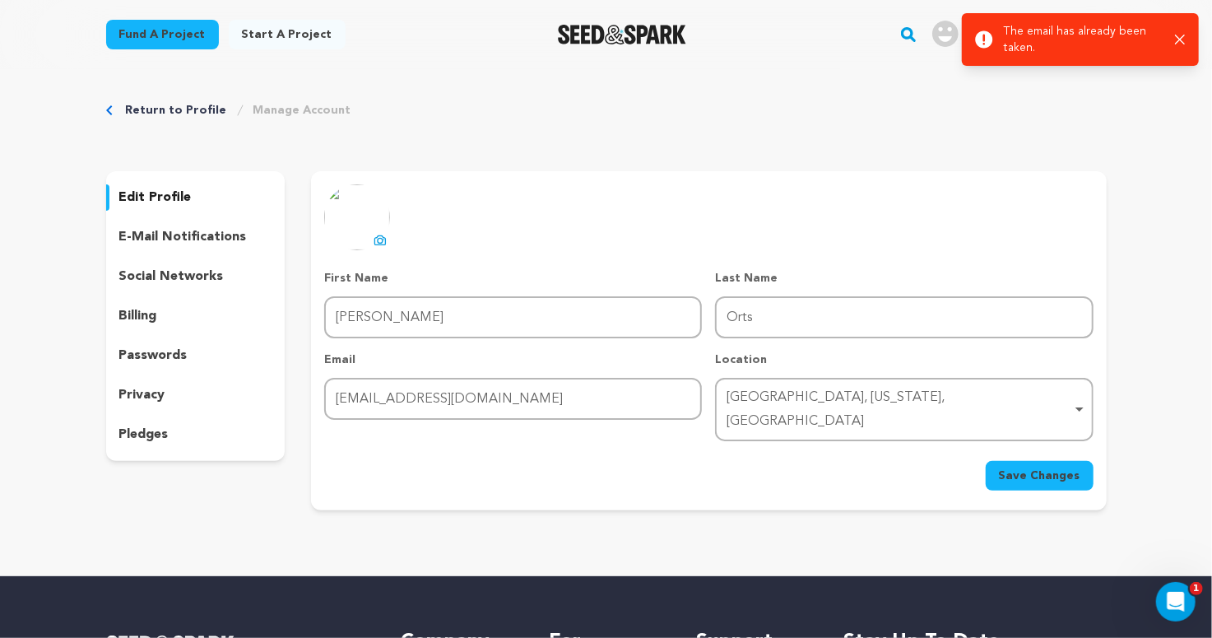
click at [1173, 39] on div "Success: Info: Warning: Error: The email has already been taken. Close notifica…" at bounding box center [1080, 39] width 211 height 33
click at [112, 110] on icon "Breadcrumb" at bounding box center [109, 110] width 7 height 10
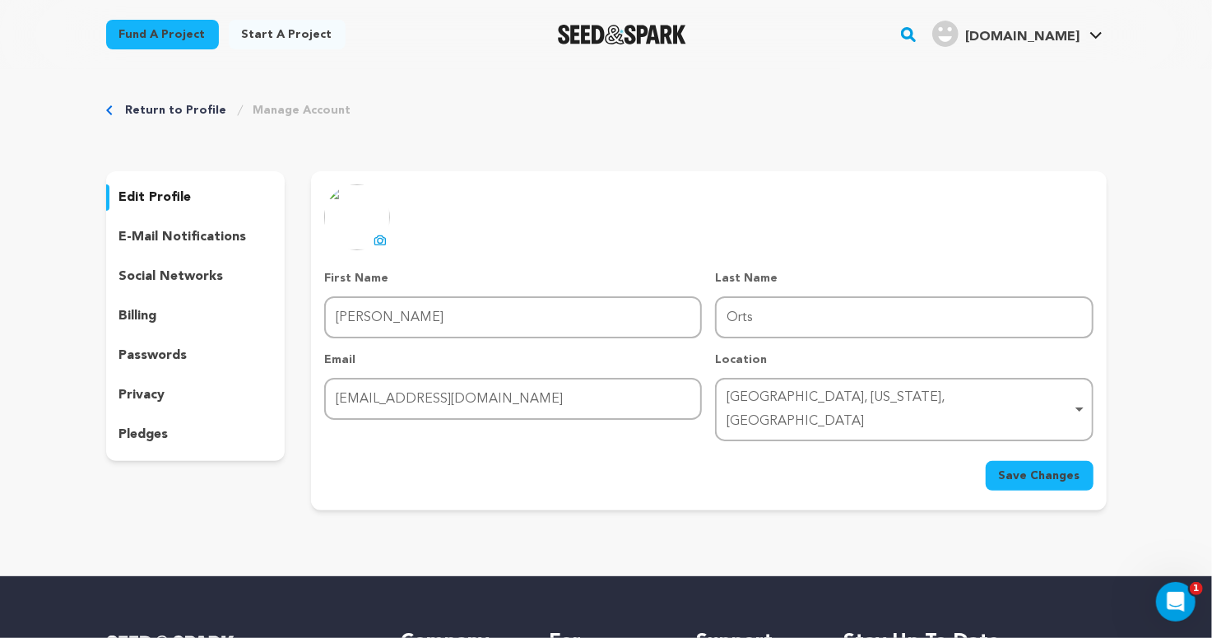
click at [153, 110] on link "Return to Profile" at bounding box center [176, 110] width 101 height 16
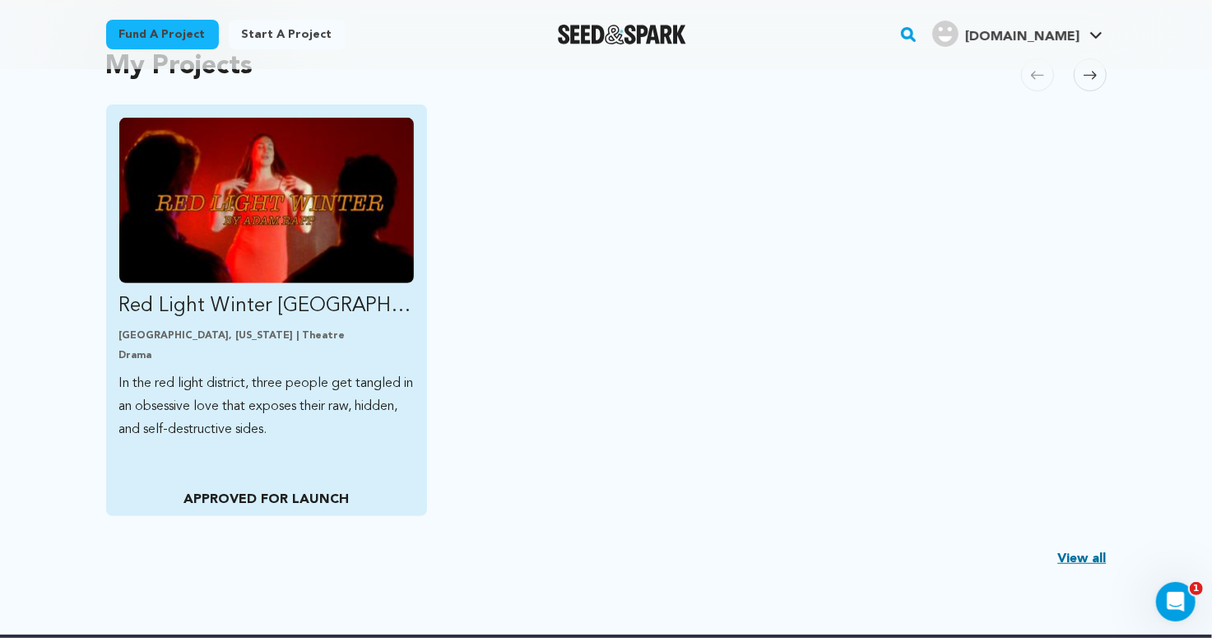
scroll to position [428, 0]
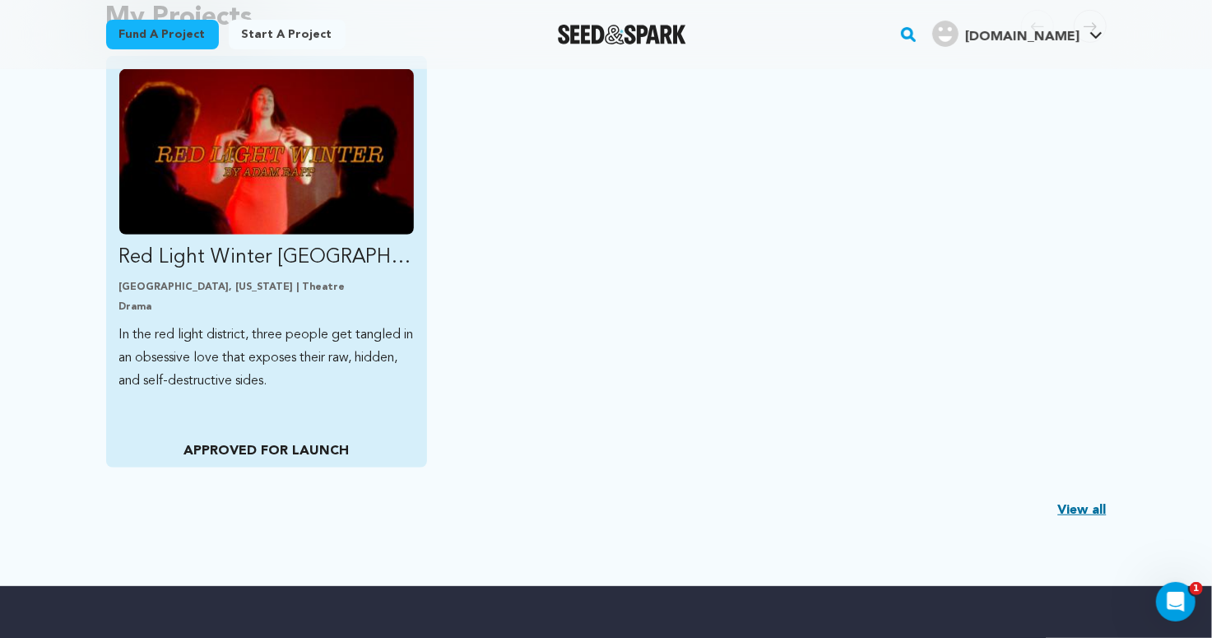
click at [255, 368] on p "In the red light district, three people get tangled in an obsessive love that e…" at bounding box center [266, 357] width 295 height 69
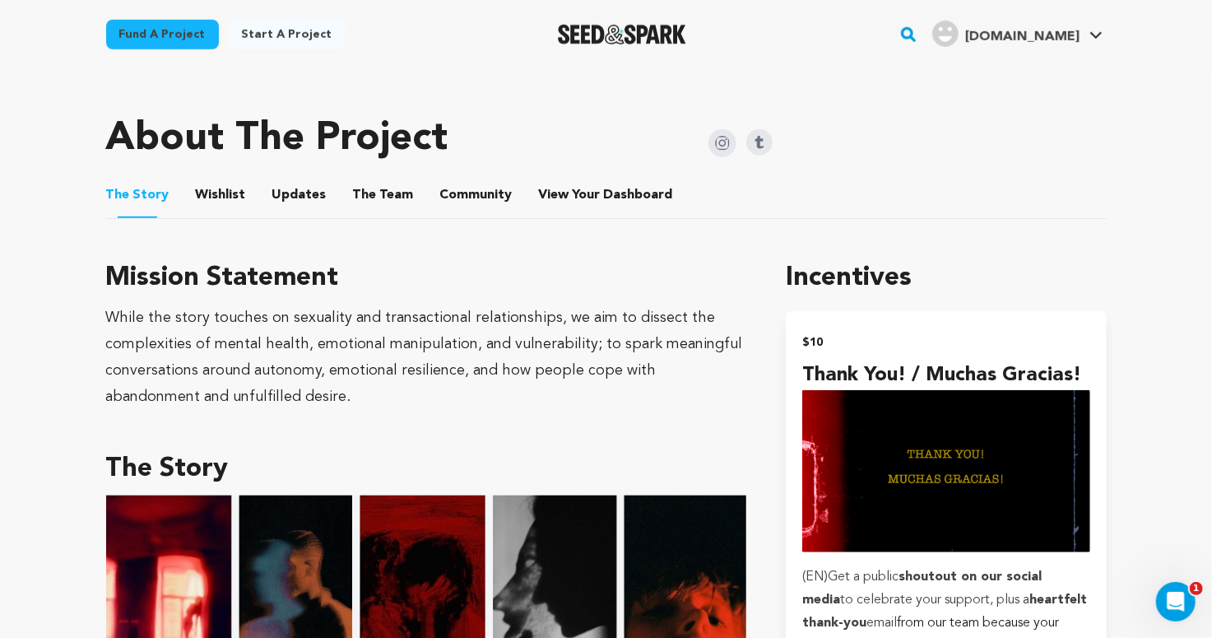
scroll to position [691, 0]
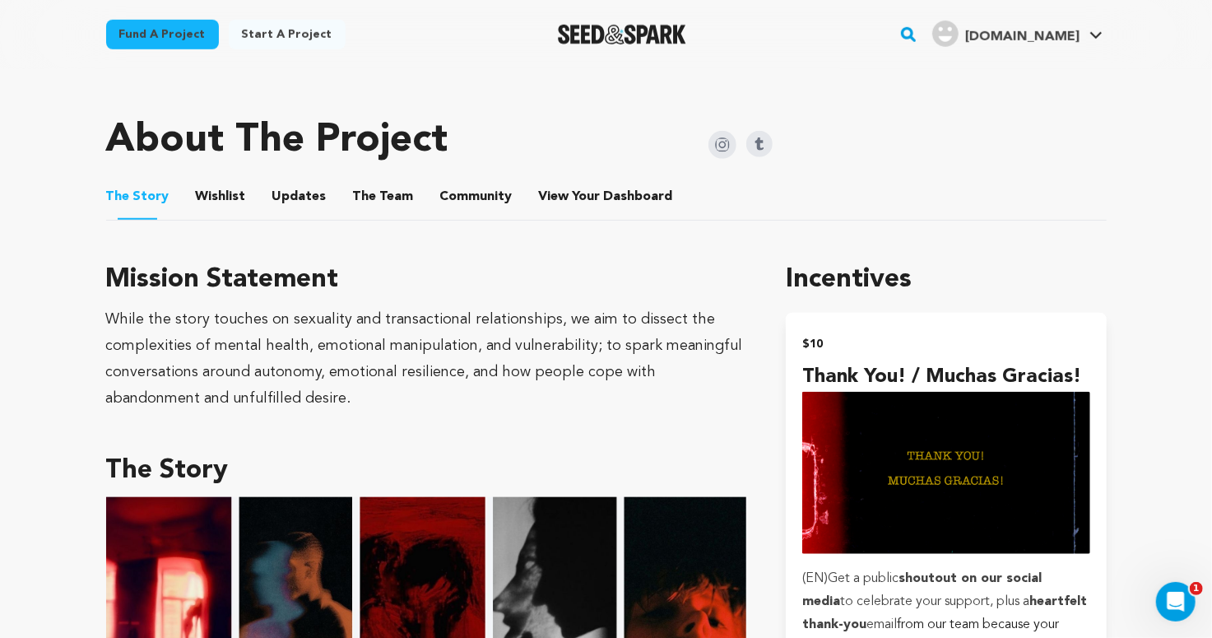
click at [369, 192] on button "The Team" at bounding box center [384, 200] width 40 height 40
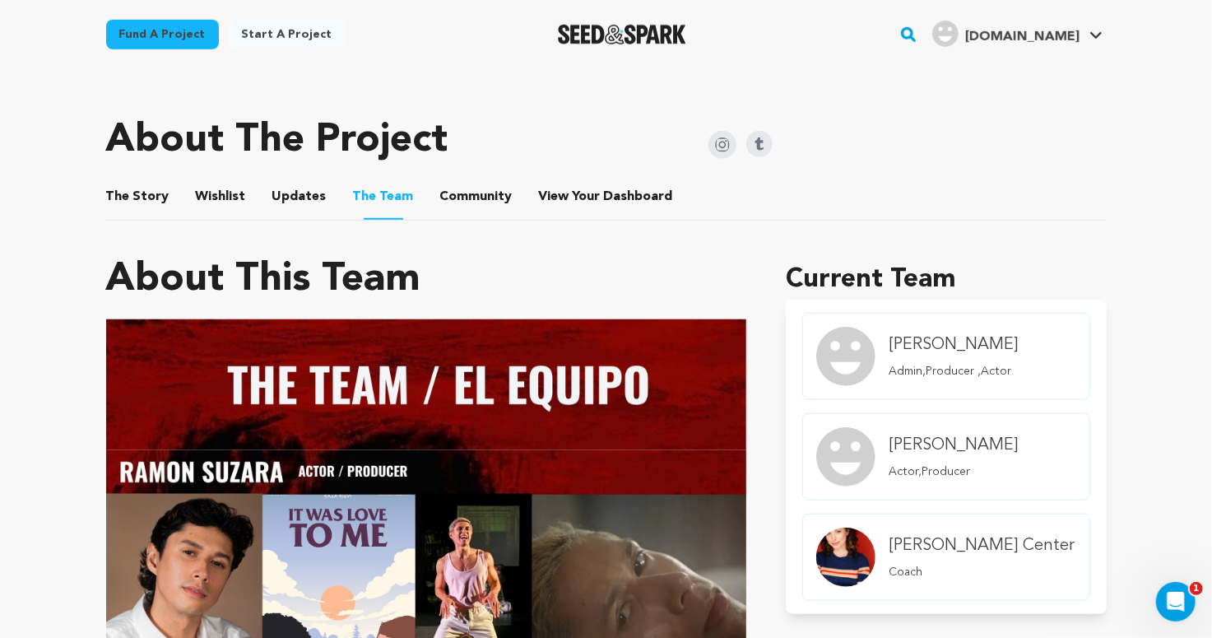
click at [146, 193] on button "The Story" at bounding box center [138, 200] width 40 height 40
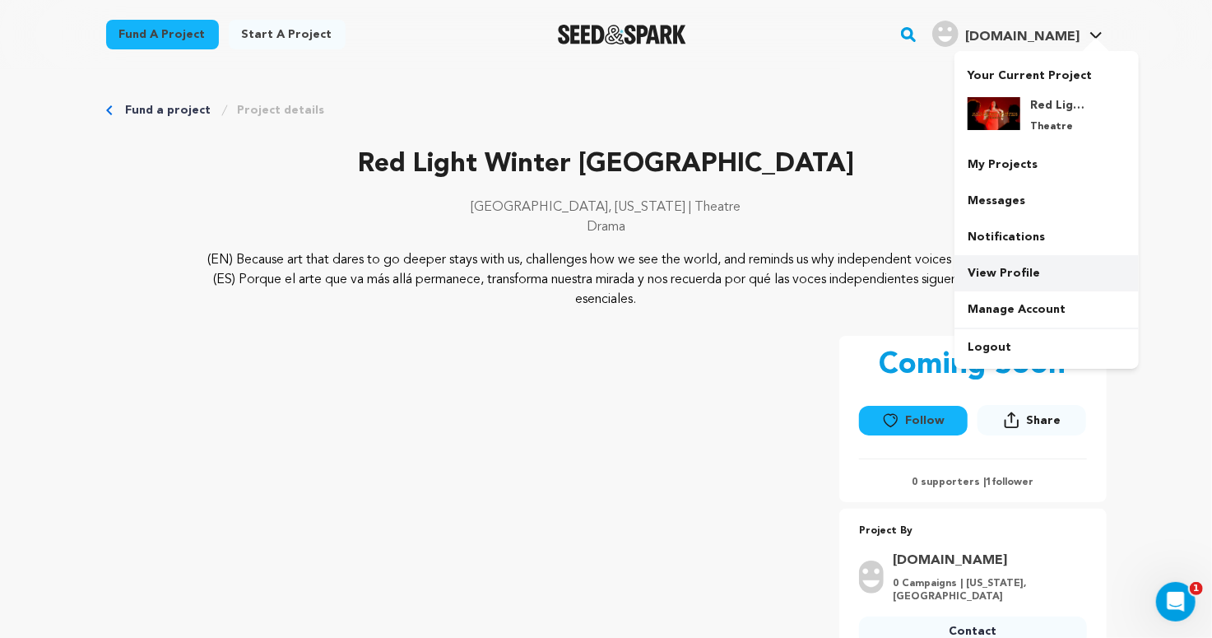
click at [1039, 262] on link "View Profile" at bounding box center [1047, 273] width 184 height 36
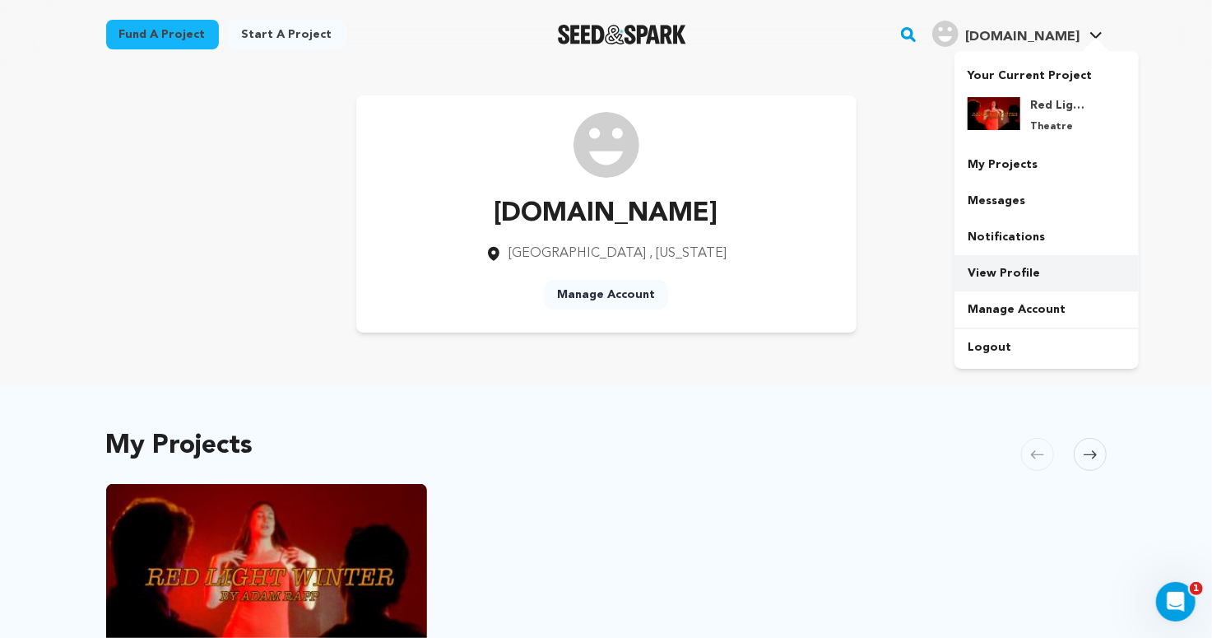
click at [1007, 265] on link "View Profile" at bounding box center [1047, 273] width 184 height 36
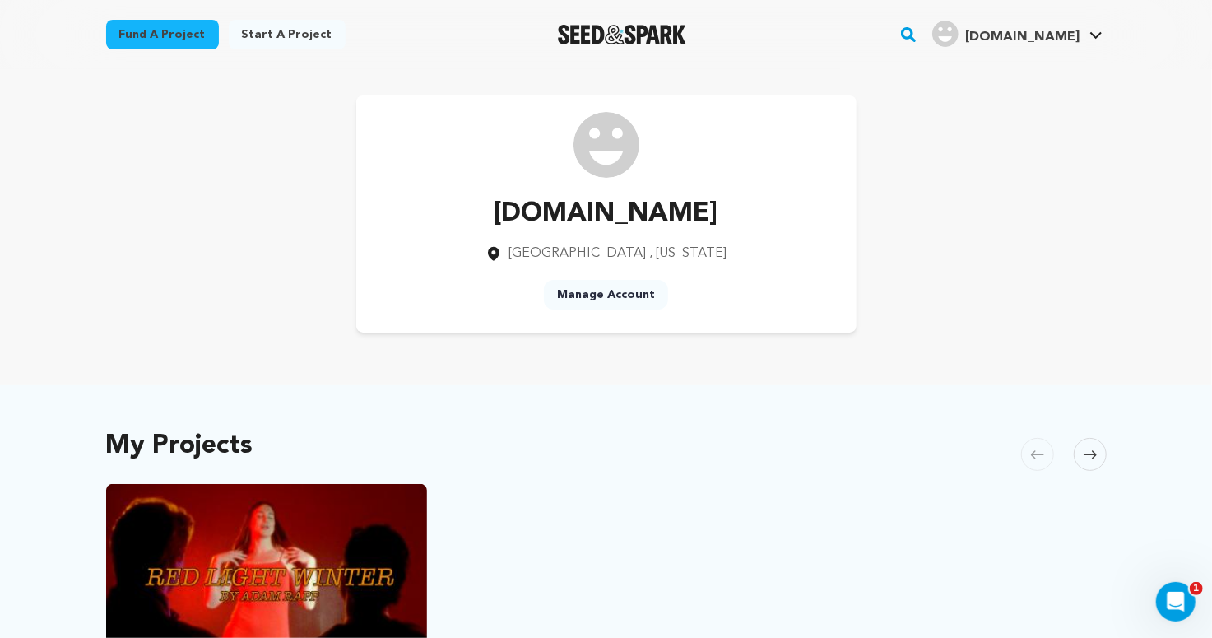
click at [579, 290] on link "Manage Account" at bounding box center [606, 295] width 124 height 30
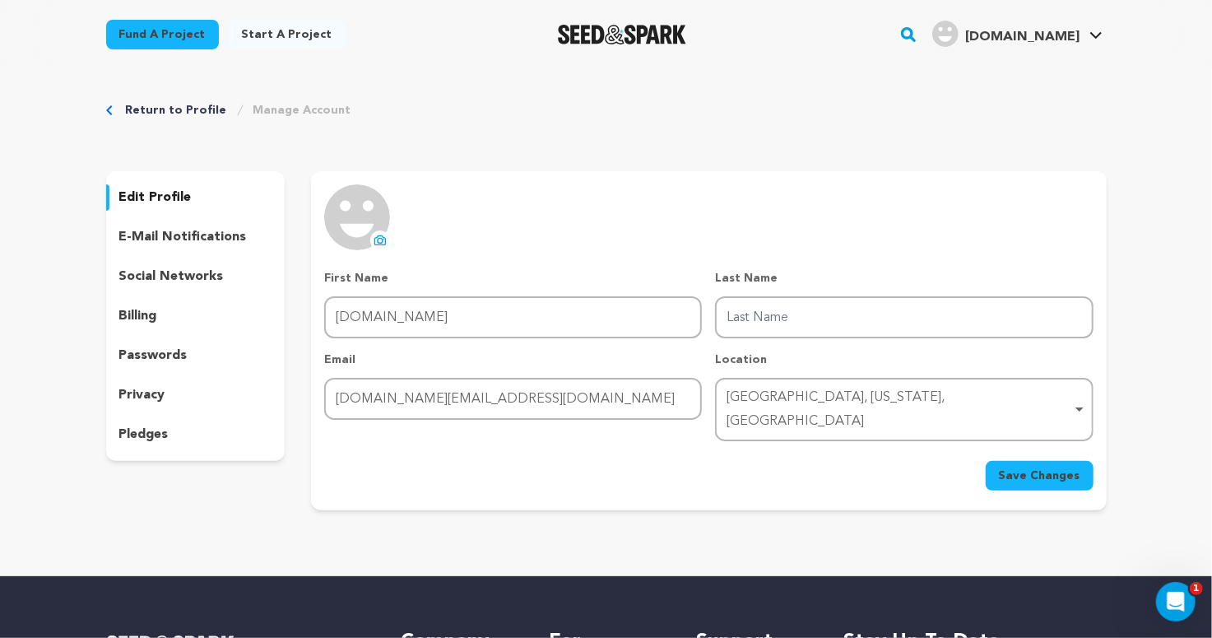
scroll to position [49, 0]
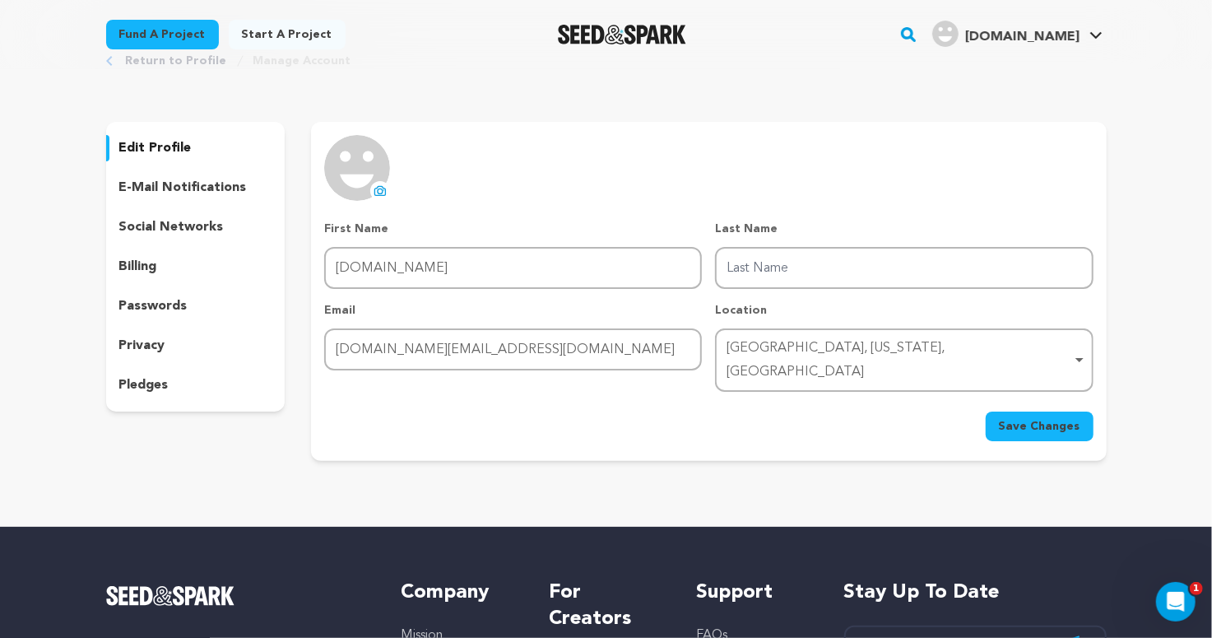
click at [161, 143] on p "edit profile" at bounding box center [155, 148] width 72 height 20
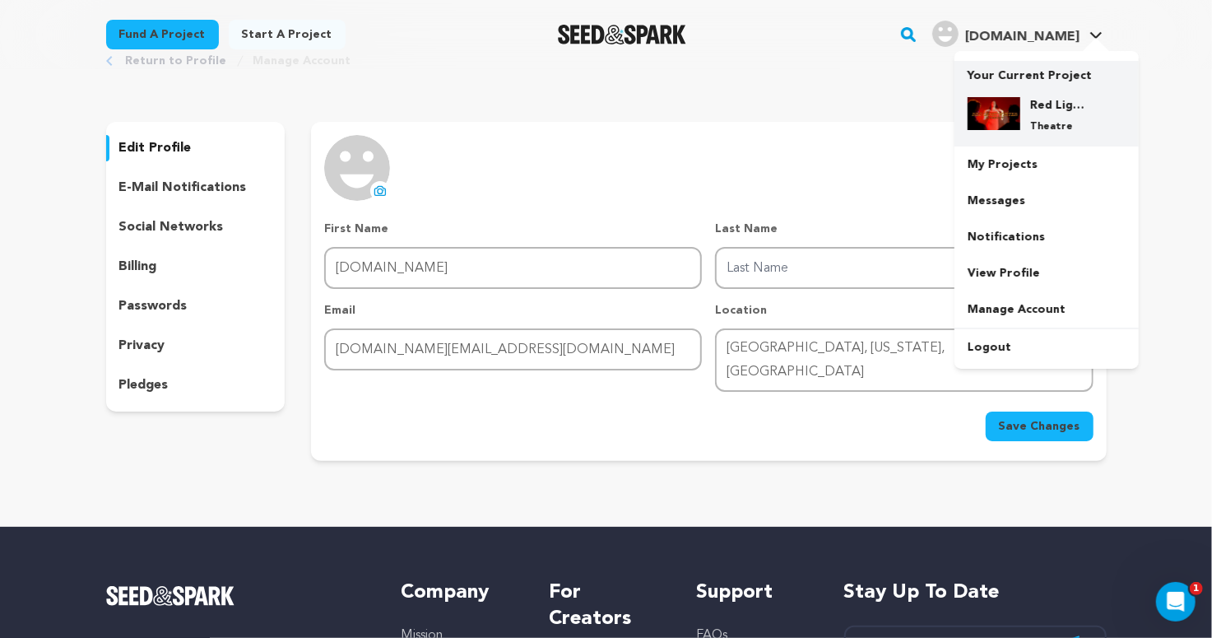
click at [993, 75] on p "Your Current Project" at bounding box center [1047, 72] width 158 height 23
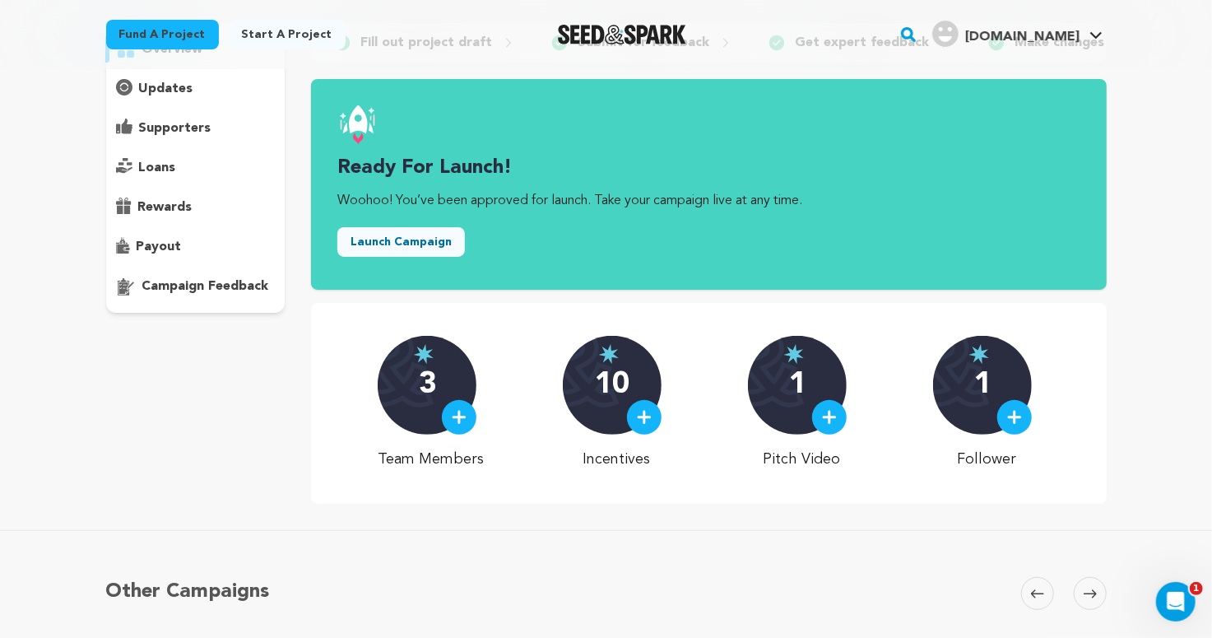
scroll to position [383, 0]
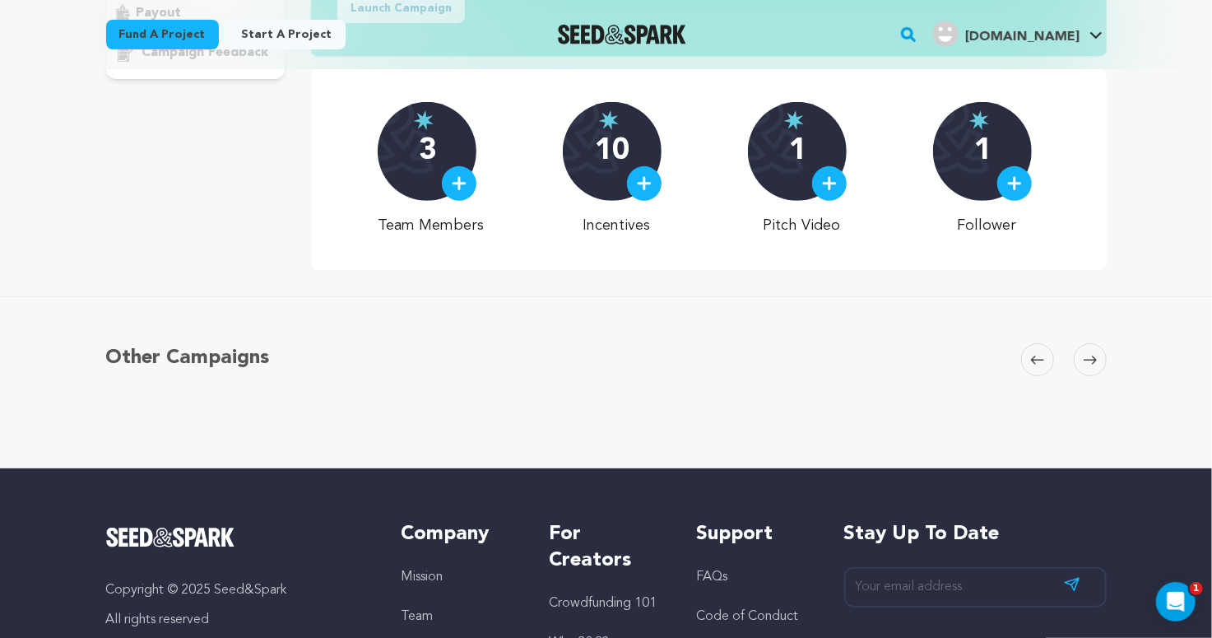
click at [421, 166] on div "3" at bounding box center [427, 151] width 99 height 99
click at [467, 184] on img at bounding box center [459, 183] width 15 height 15
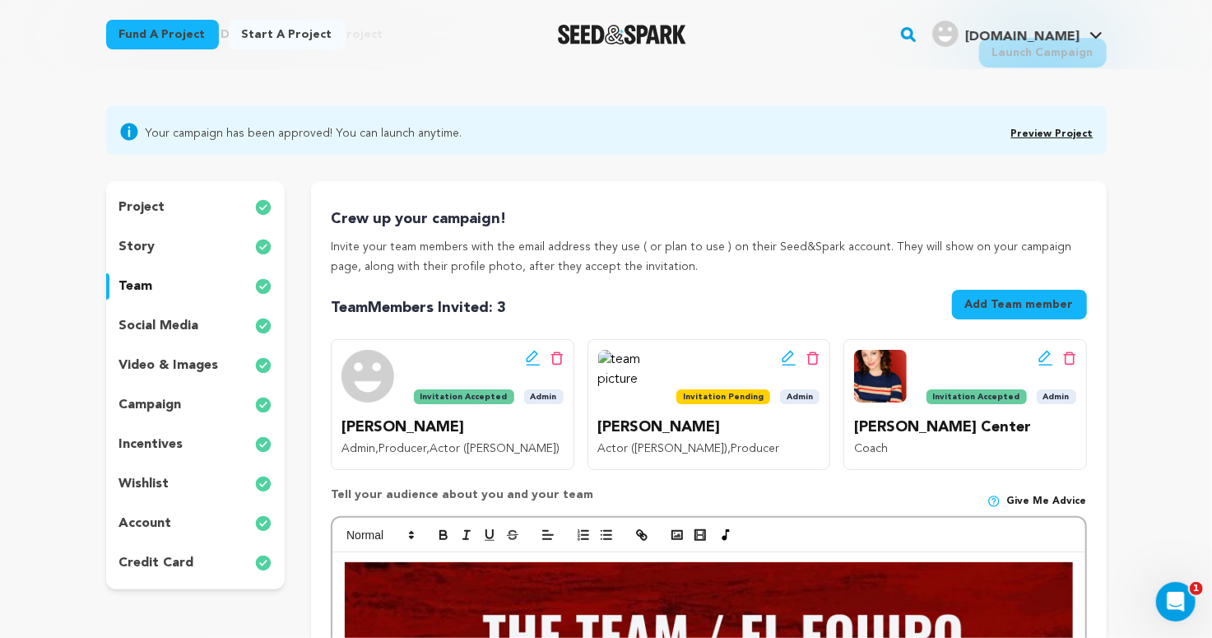
scroll to position [70, 0]
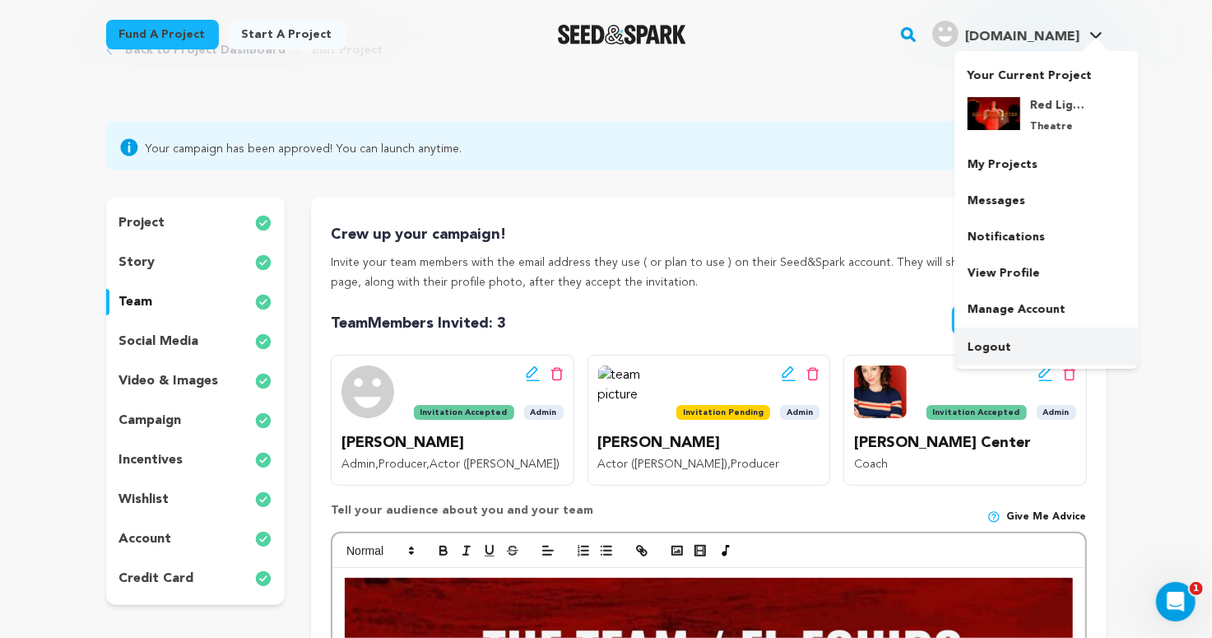
click at [992, 350] on link "Logout" at bounding box center [1047, 347] width 184 height 36
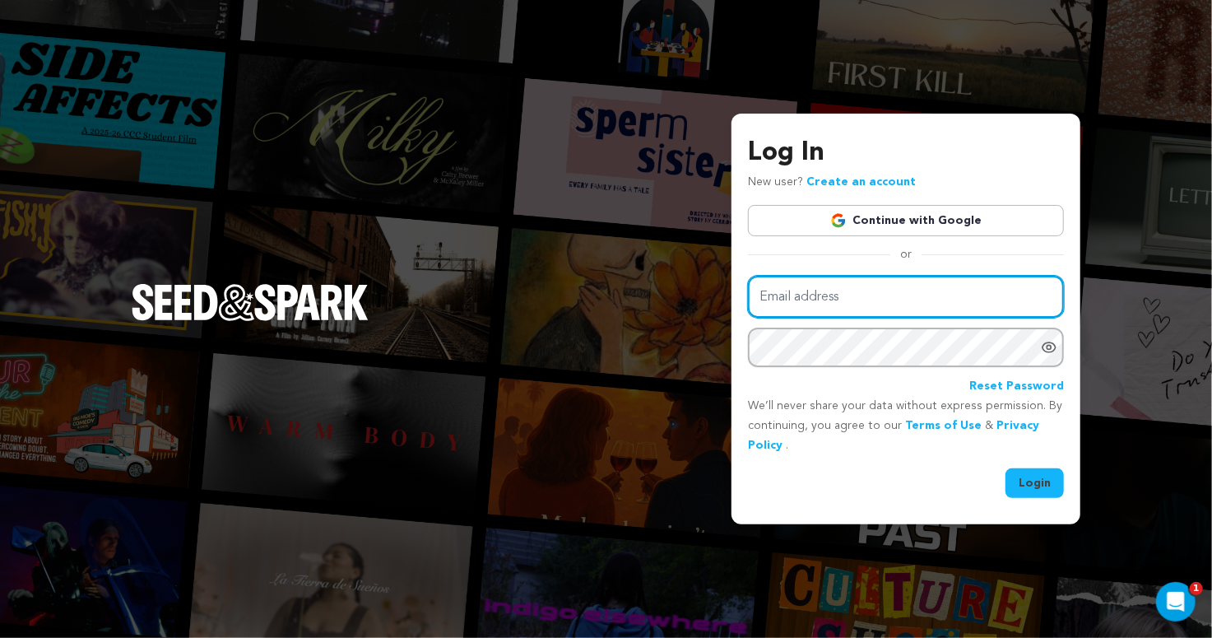
type input "[DOMAIN_NAME][EMAIL_ADDRESS][DOMAIN_NAME]"
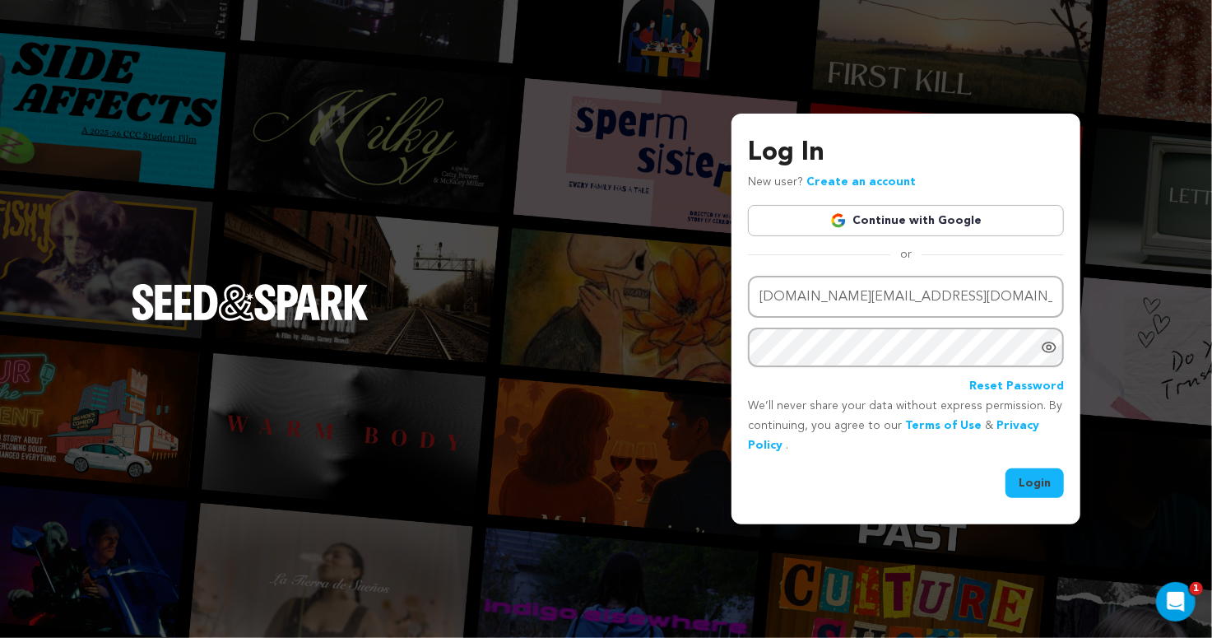
click at [924, 217] on link "Continue with Google" at bounding box center [906, 220] width 316 height 31
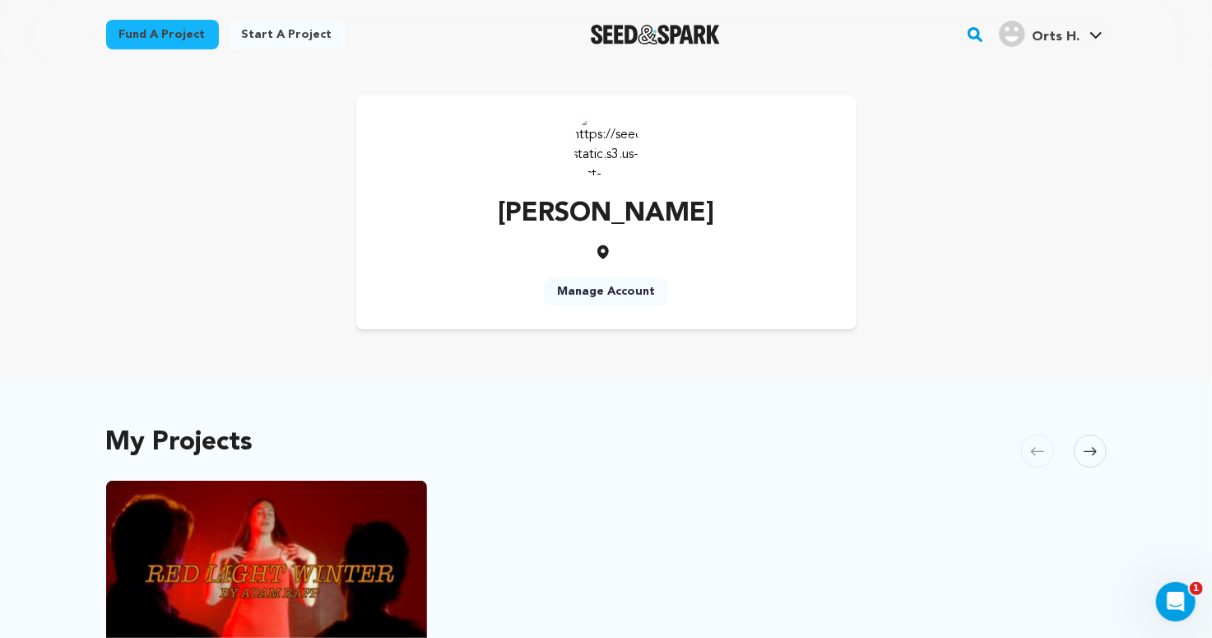
click at [589, 293] on link "Manage Account" at bounding box center [606, 292] width 124 height 30
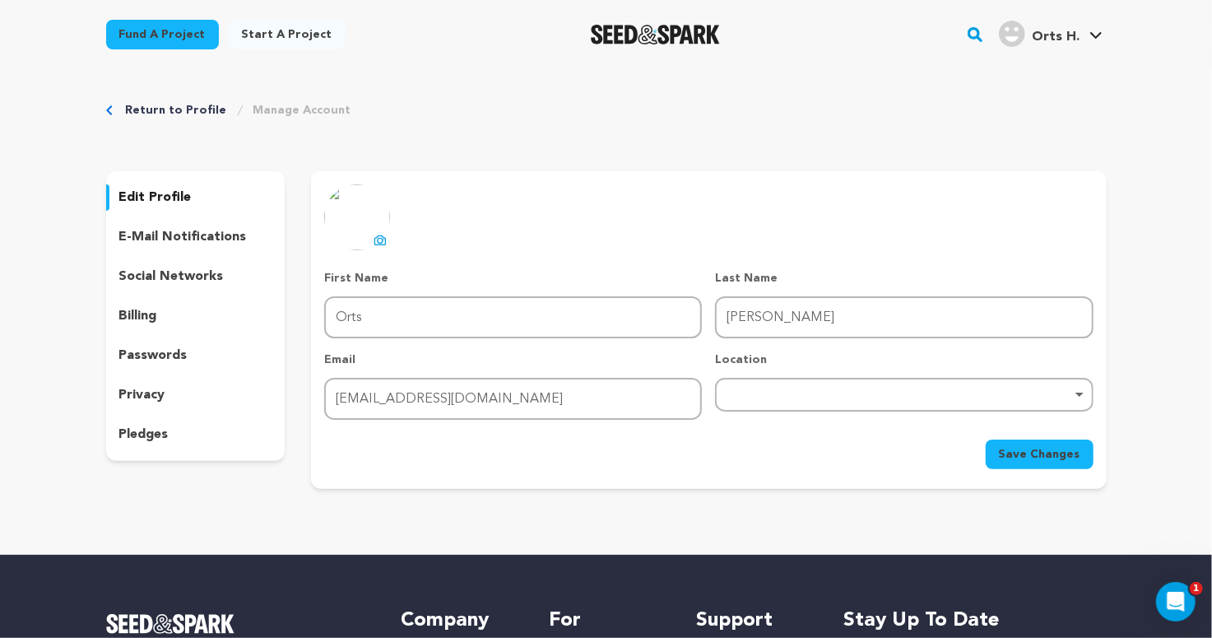
click at [345, 221] on img at bounding box center [357, 217] width 66 height 66
click at [378, 239] on icon at bounding box center [380, 240] width 13 height 13
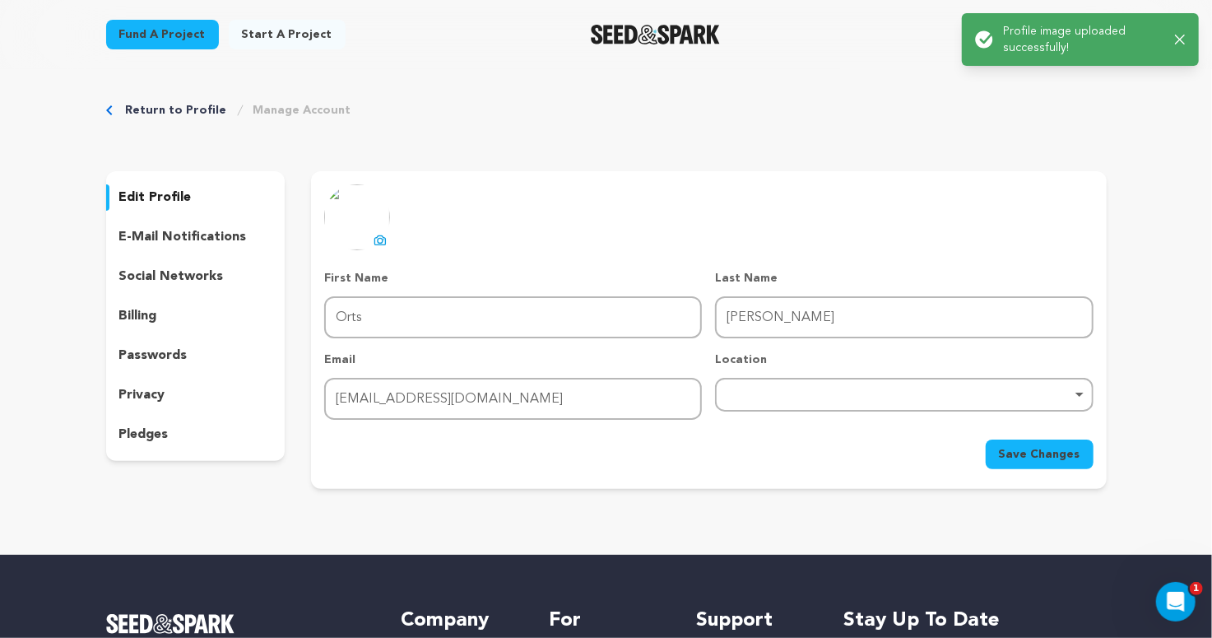
click at [1030, 453] on span "Save Changes" at bounding box center [1039, 454] width 81 height 16
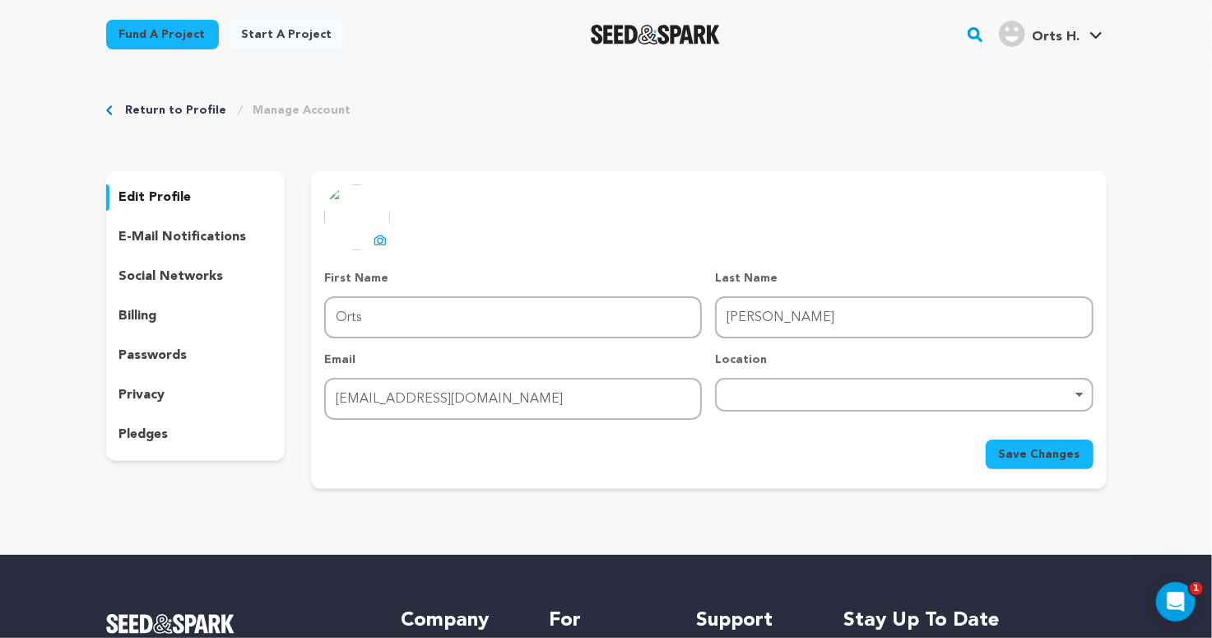
click at [143, 195] on p "edit profile" at bounding box center [155, 198] width 72 height 20
click at [144, 239] on p "e-mail notifications" at bounding box center [183, 237] width 128 height 20
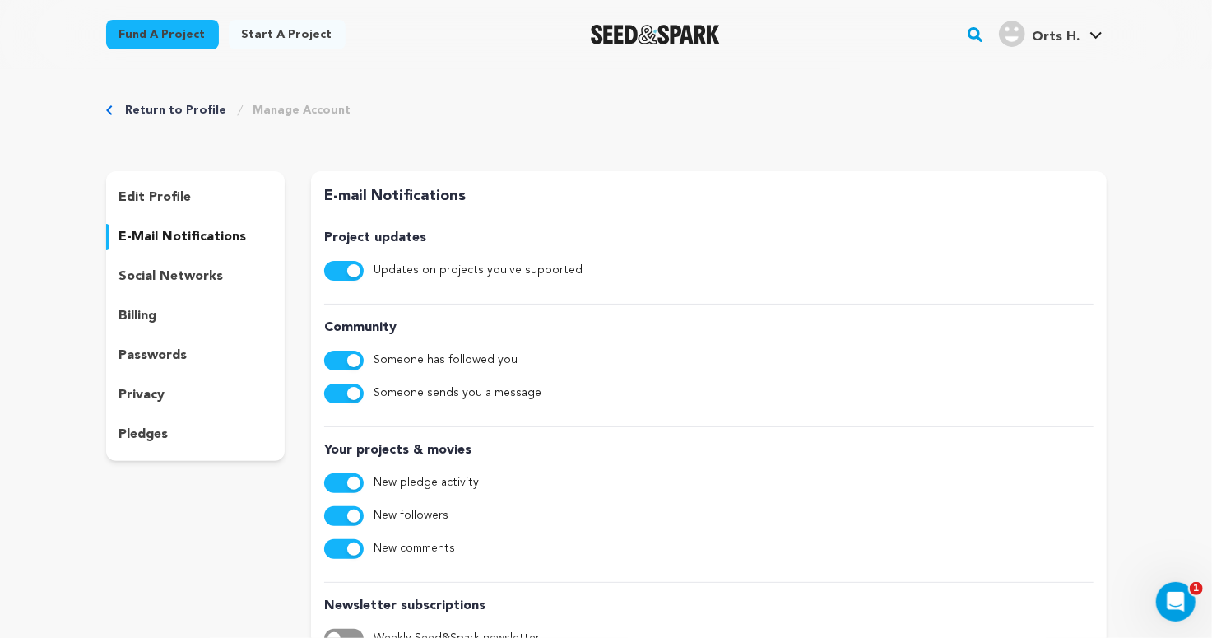
click at [143, 266] on div "social networks" at bounding box center [195, 276] width 179 height 26
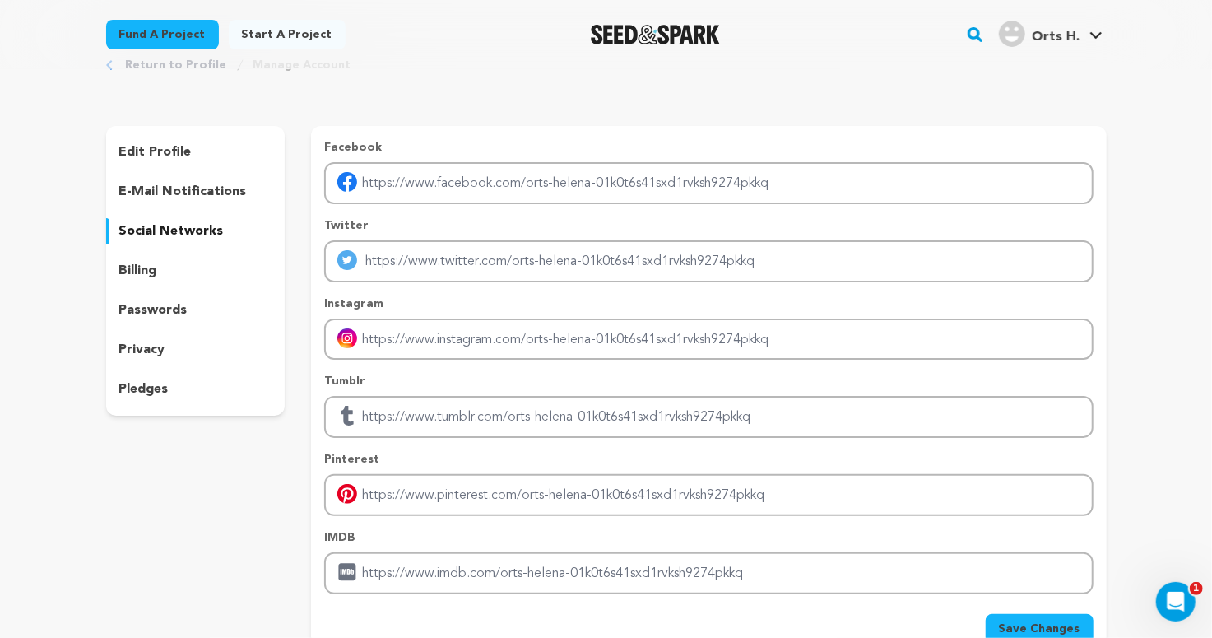
scroll to position [54, 0]
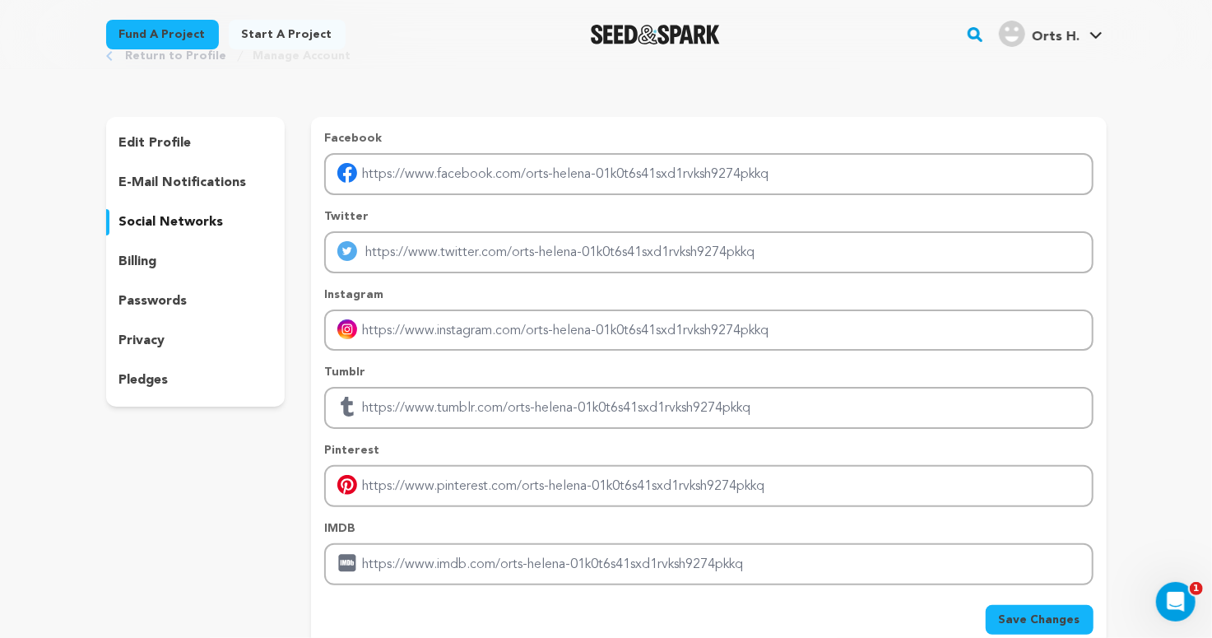
click at [148, 295] on p "passwords" at bounding box center [153, 301] width 68 height 20
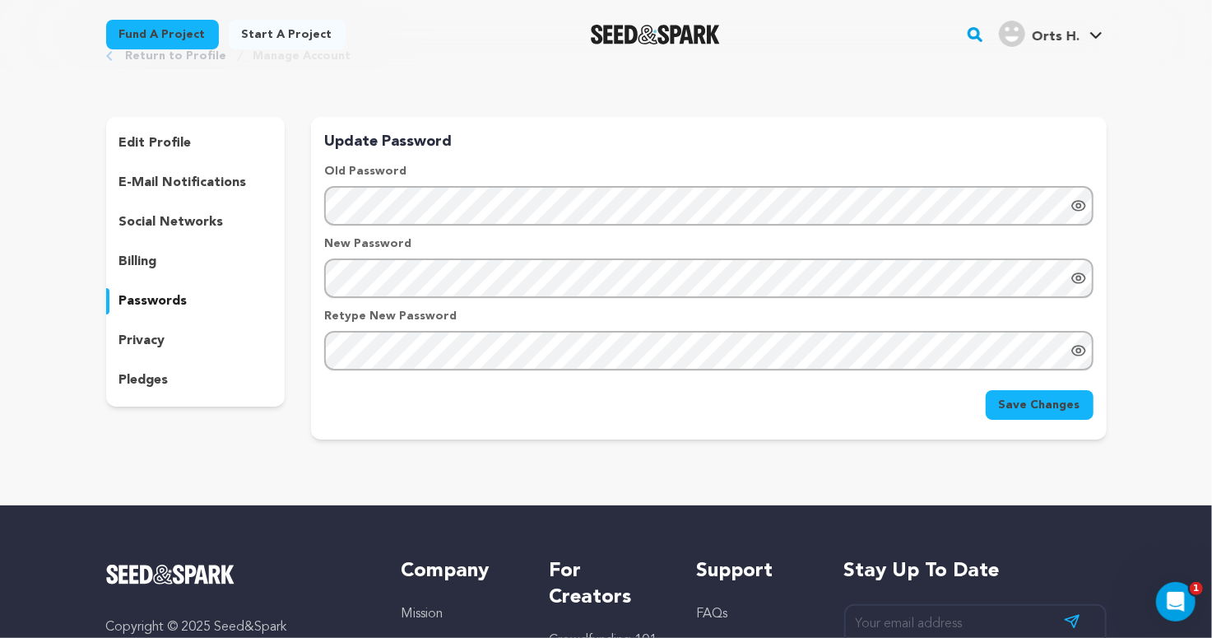
click at [145, 253] on p "billing" at bounding box center [138, 262] width 38 height 20
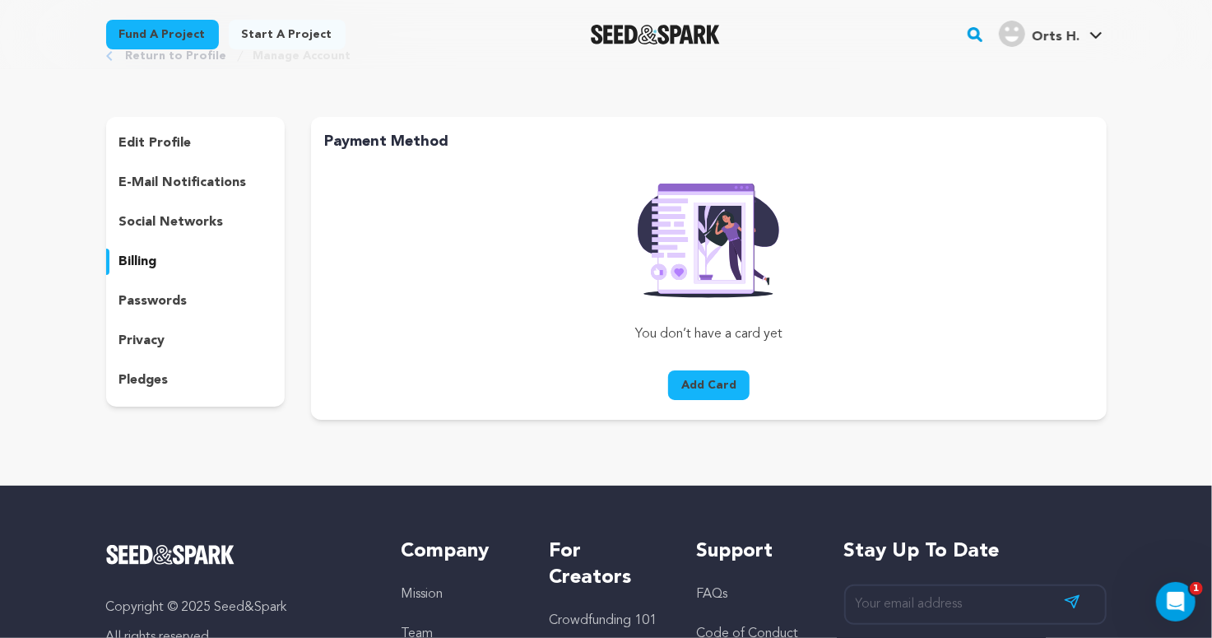
click at [148, 200] on div "edit profile e-mail notifications social networks billing passwords privacy ple…" at bounding box center [195, 262] width 179 height 290
click at [137, 338] on p "privacy" at bounding box center [142, 341] width 46 height 20
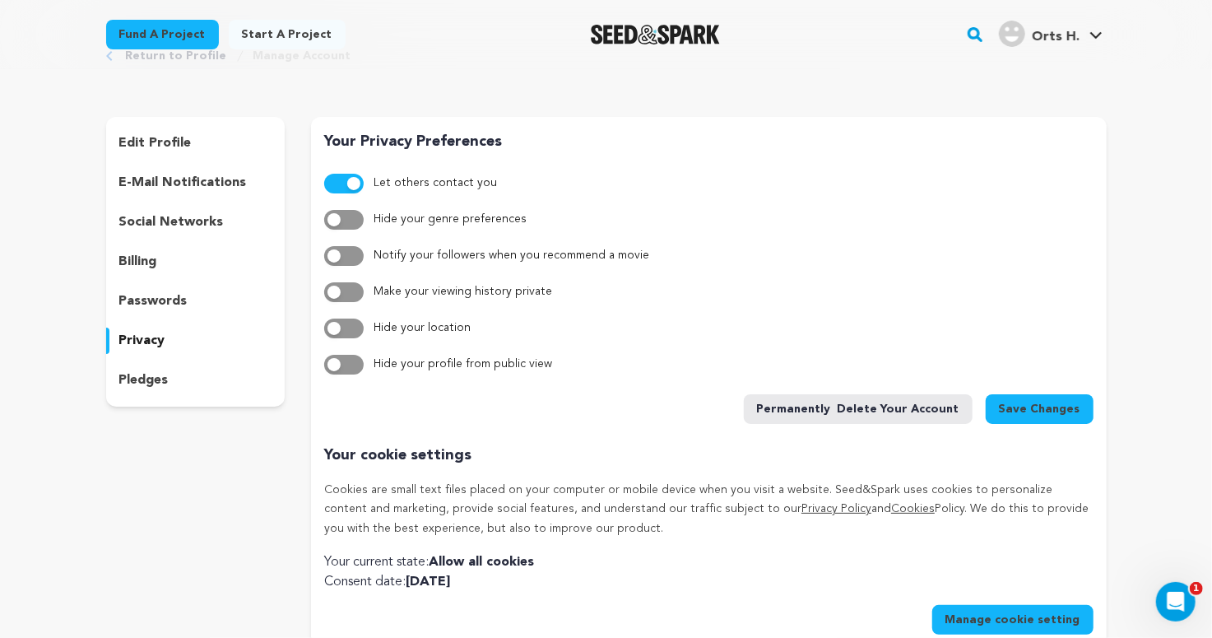
click at [135, 377] on p "pledges" at bounding box center [143, 380] width 49 height 20
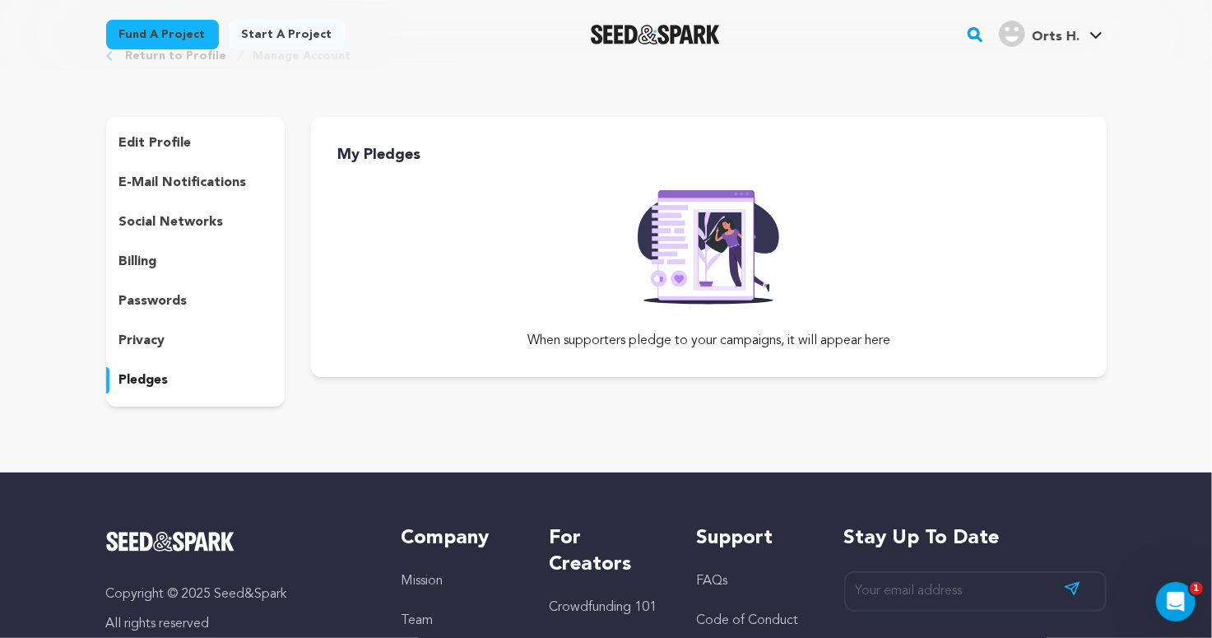
click at [150, 137] on p "edit profile" at bounding box center [155, 143] width 72 height 20
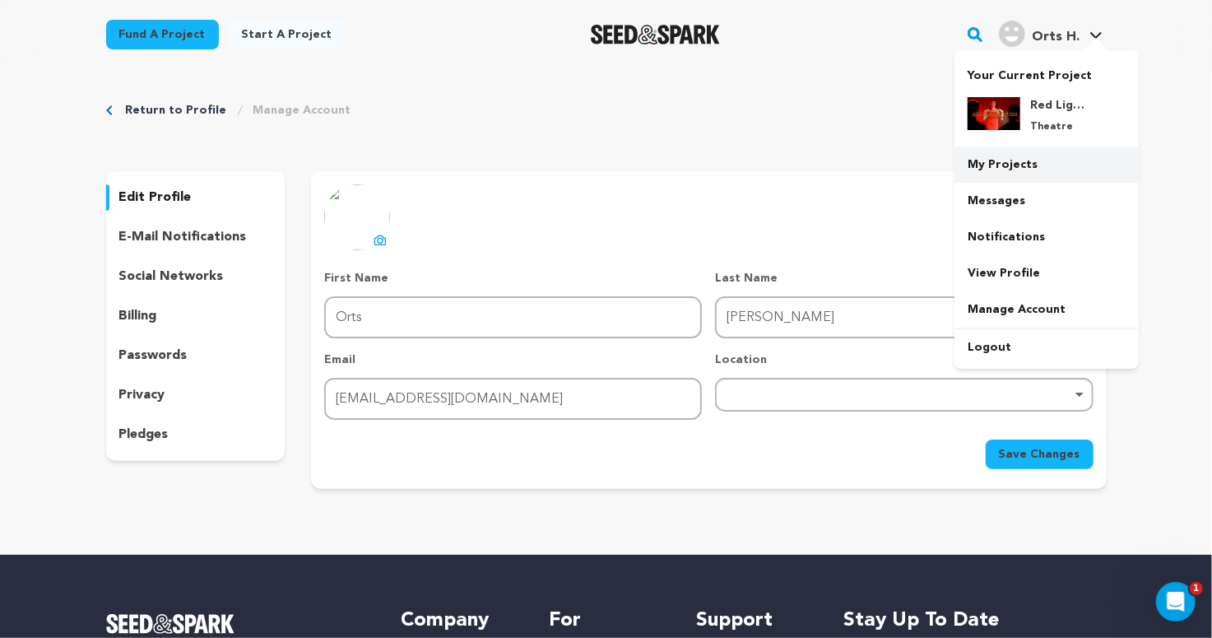
click at [1008, 157] on link "My Projects" at bounding box center [1047, 164] width 184 height 36
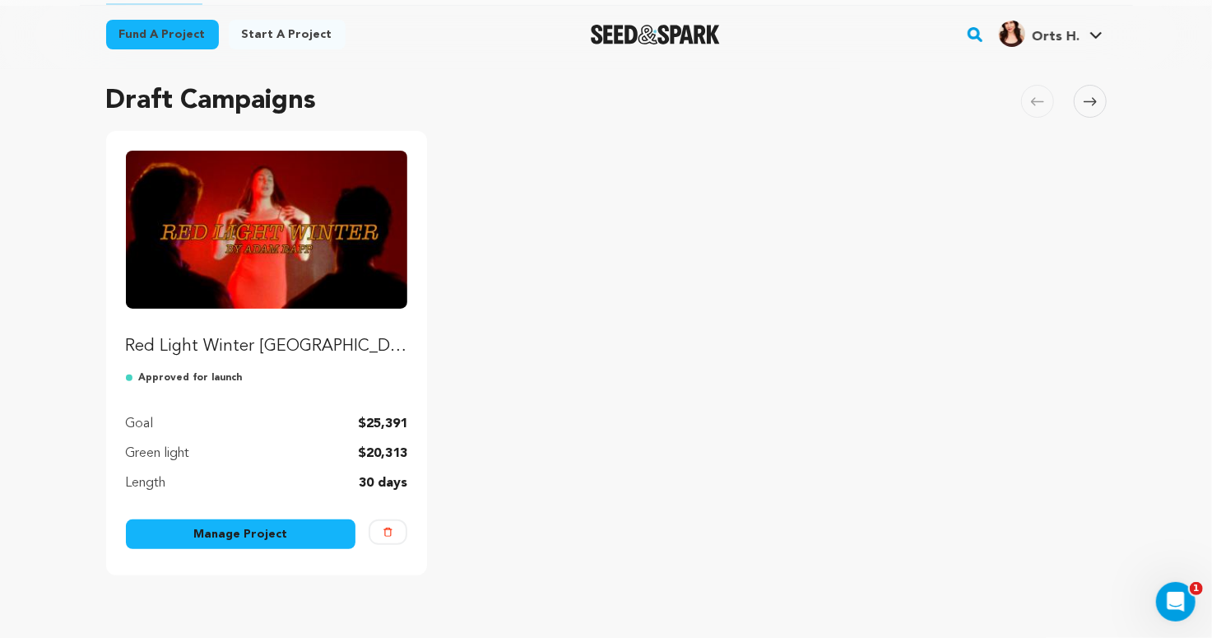
scroll to position [190, 0]
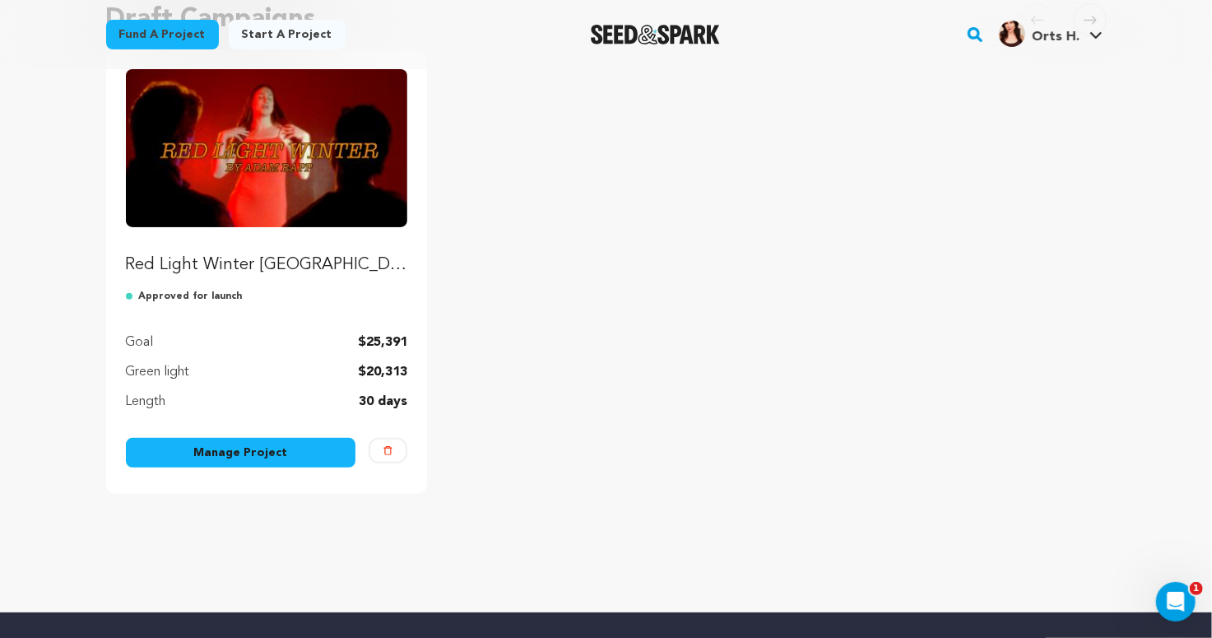
click at [219, 444] on link "Manage Project" at bounding box center [241, 453] width 230 height 30
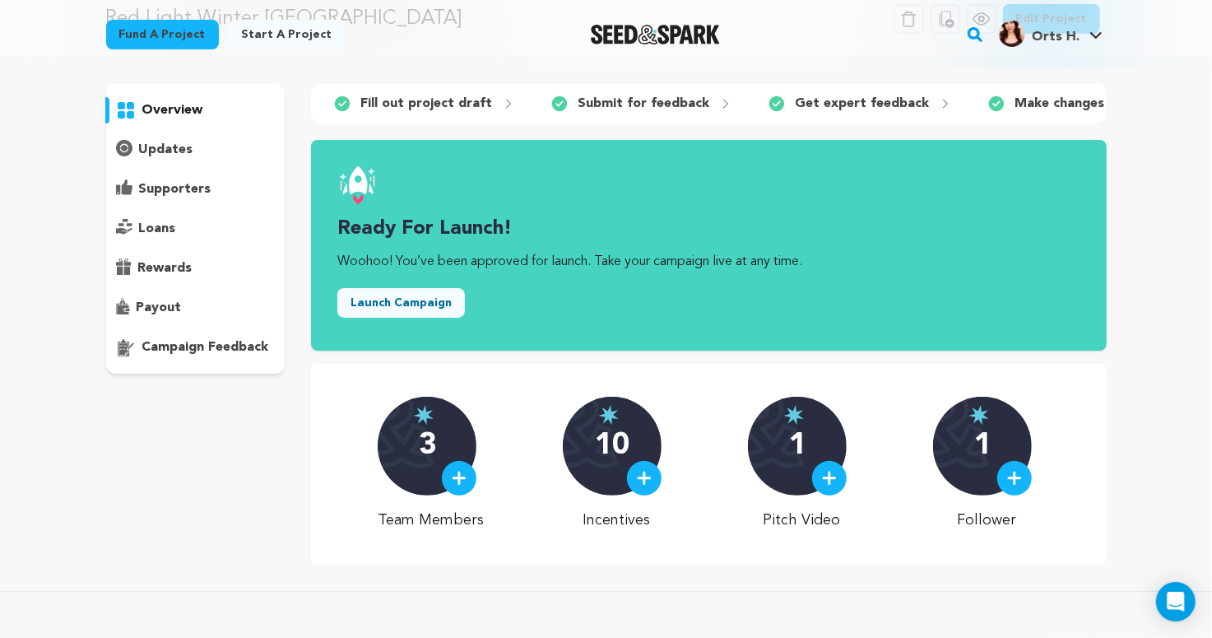
scroll to position [103, 0]
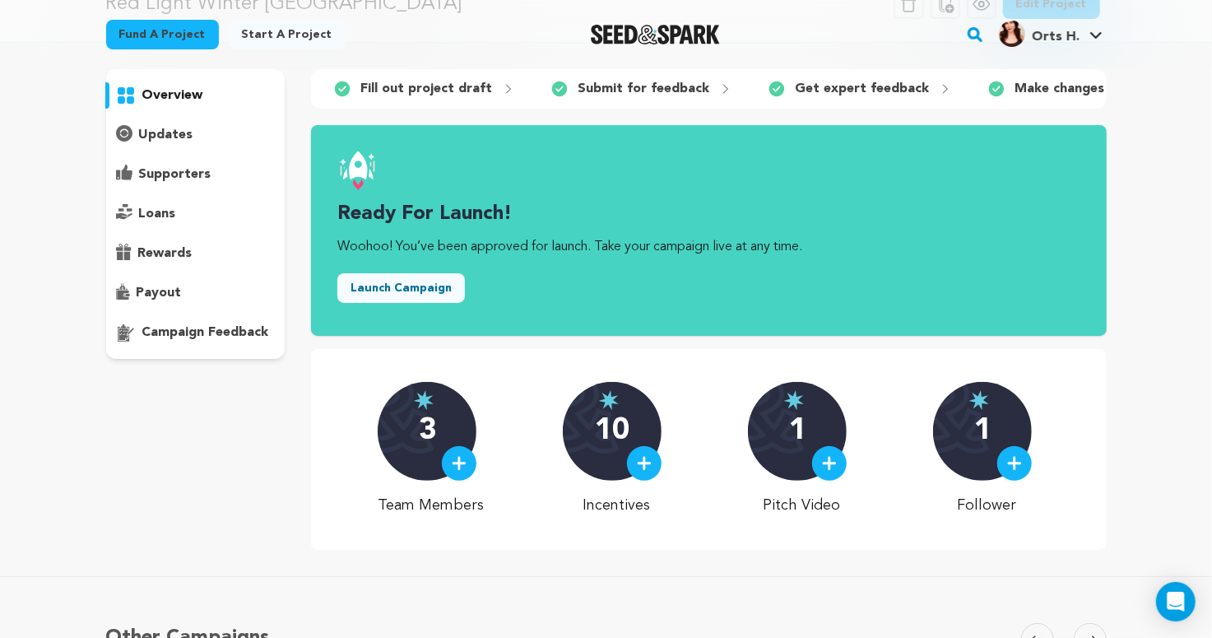
click at [458, 437] on div "3" at bounding box center [427, 431] width 99 height 99
click at [466, 456] on img at bounding box center [459, 463] width 15 height 15
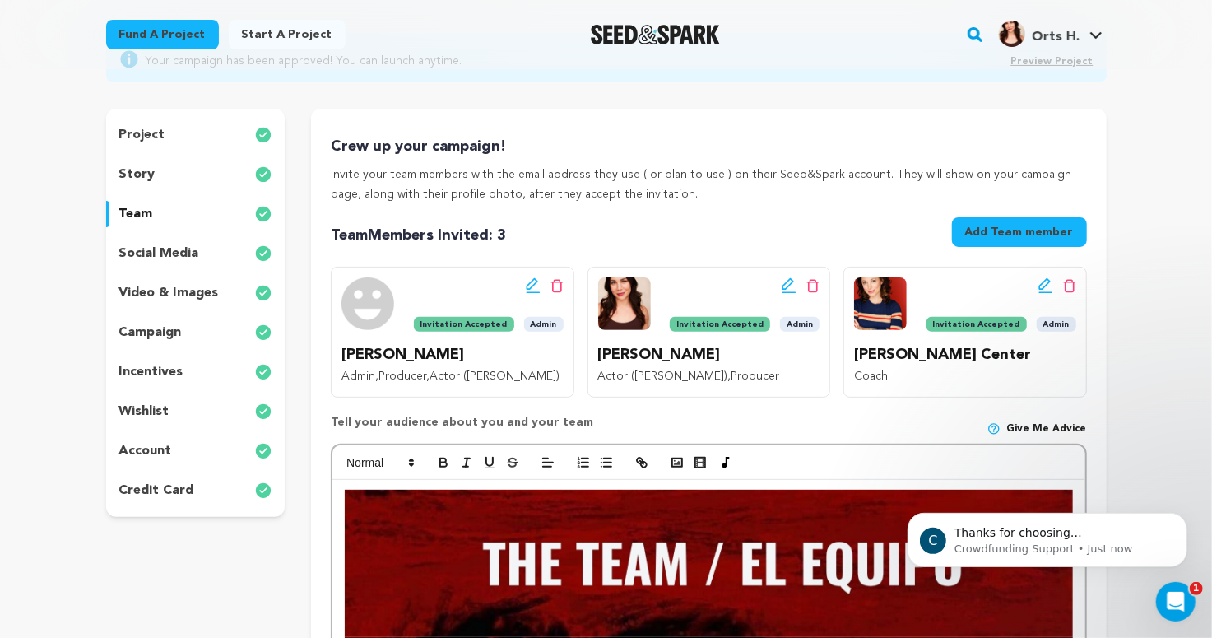
scroll to position [162, 0]
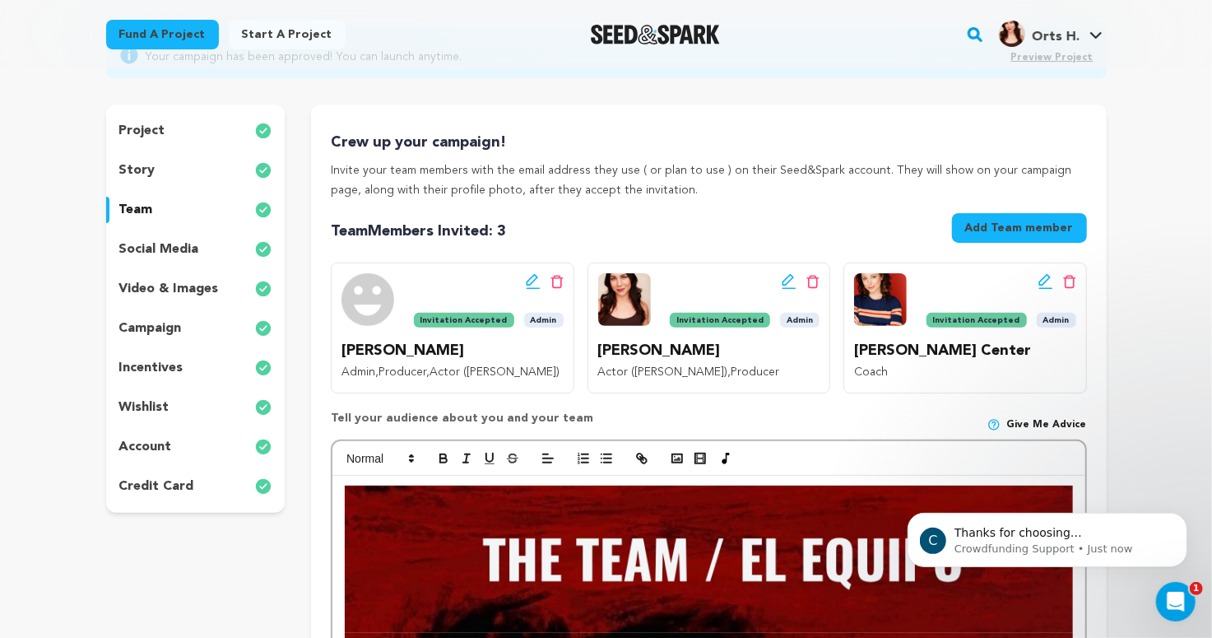
click at [789, 277] on icon at bounding box center [789, 281] width 15 height 16
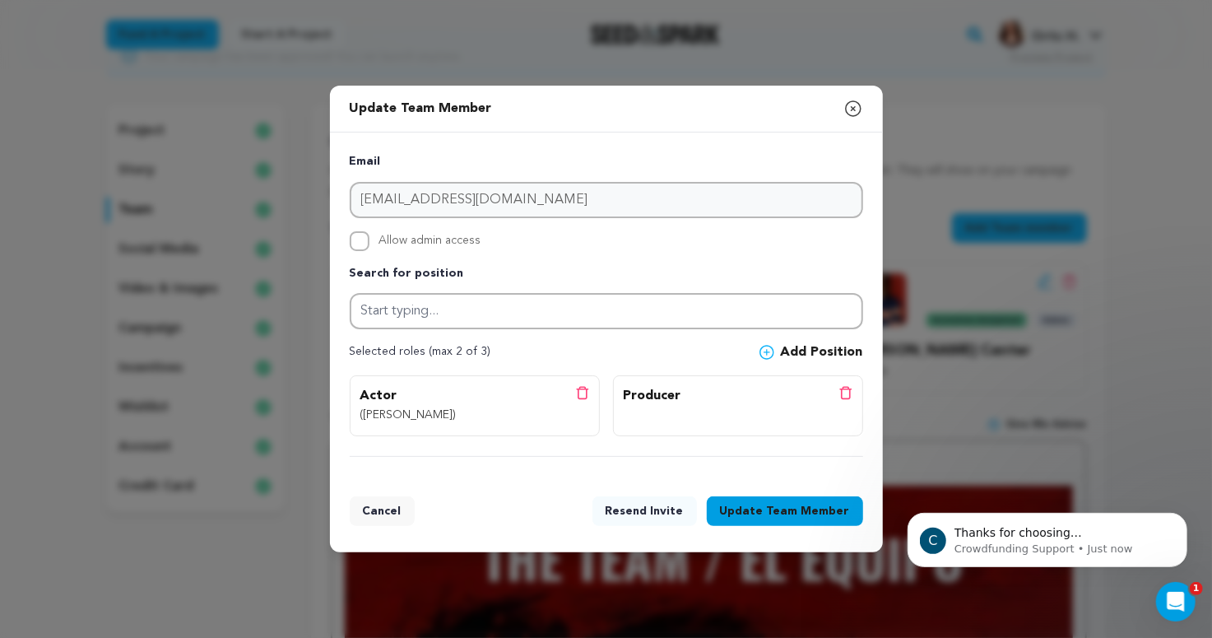
click at [766, 351] on icon at bounding box center [767, 352] width 15 height 15
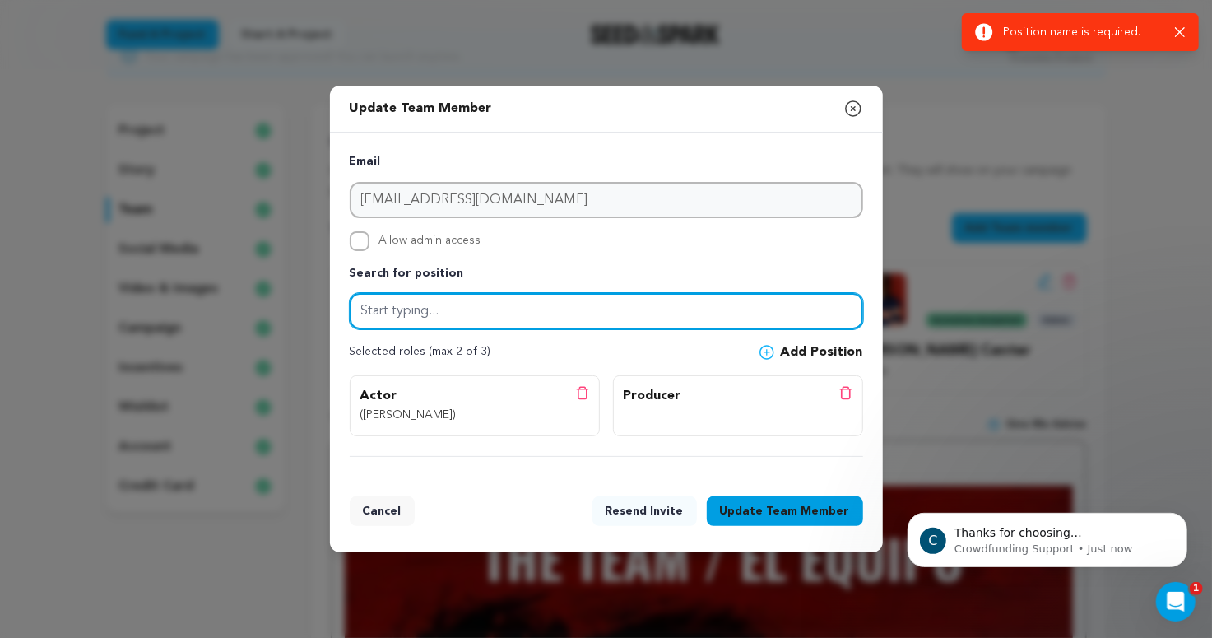
click at [644, 310] on input "text" at bounding box center [607, 311] width 514 height 36
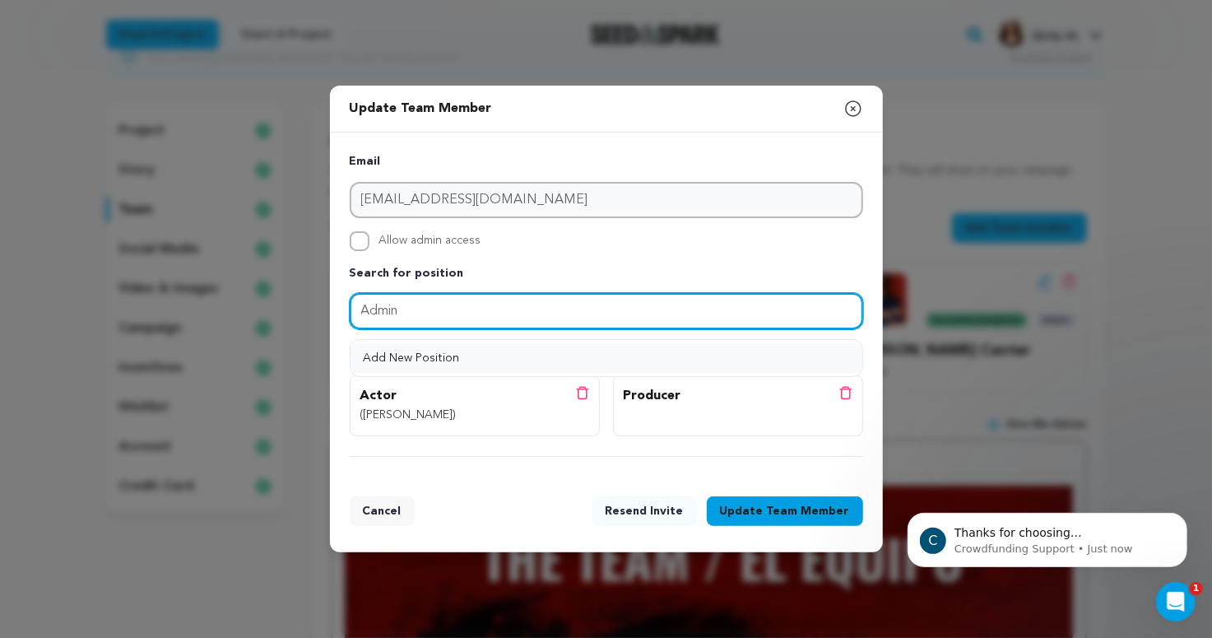
type input "Admin"
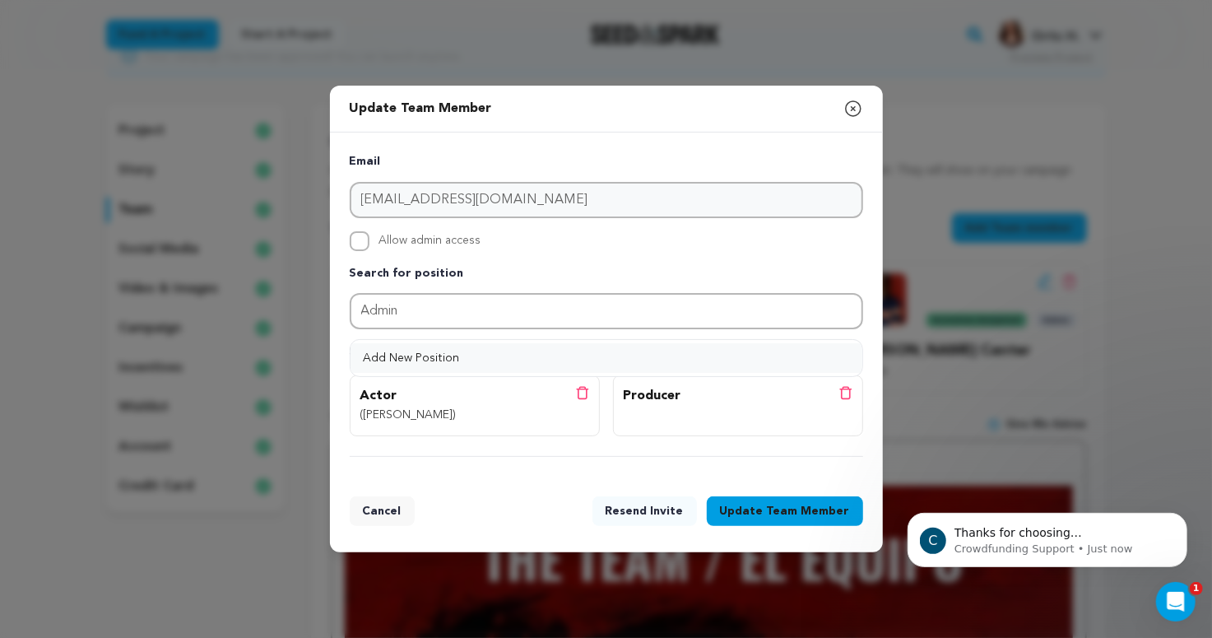
click at [768, 351] on button "Add New Position" at bounding box center [607, 358] width 512 height 30
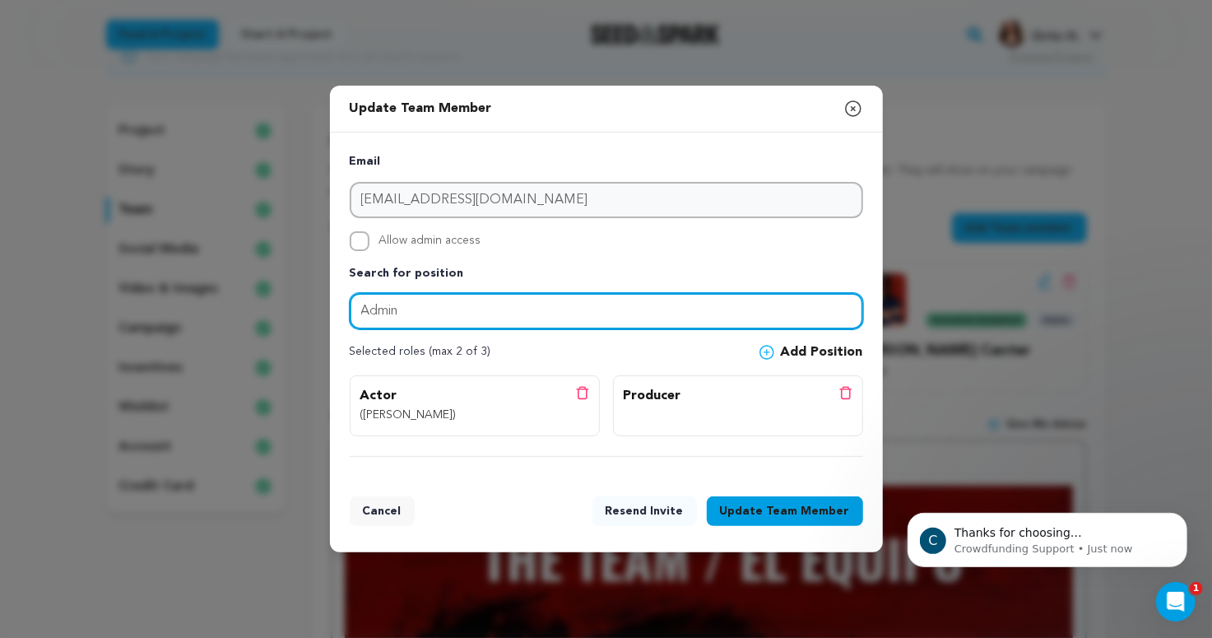
click at [467, 308] on input "Admin" at bounding box center [607, 311] width 514 height 36
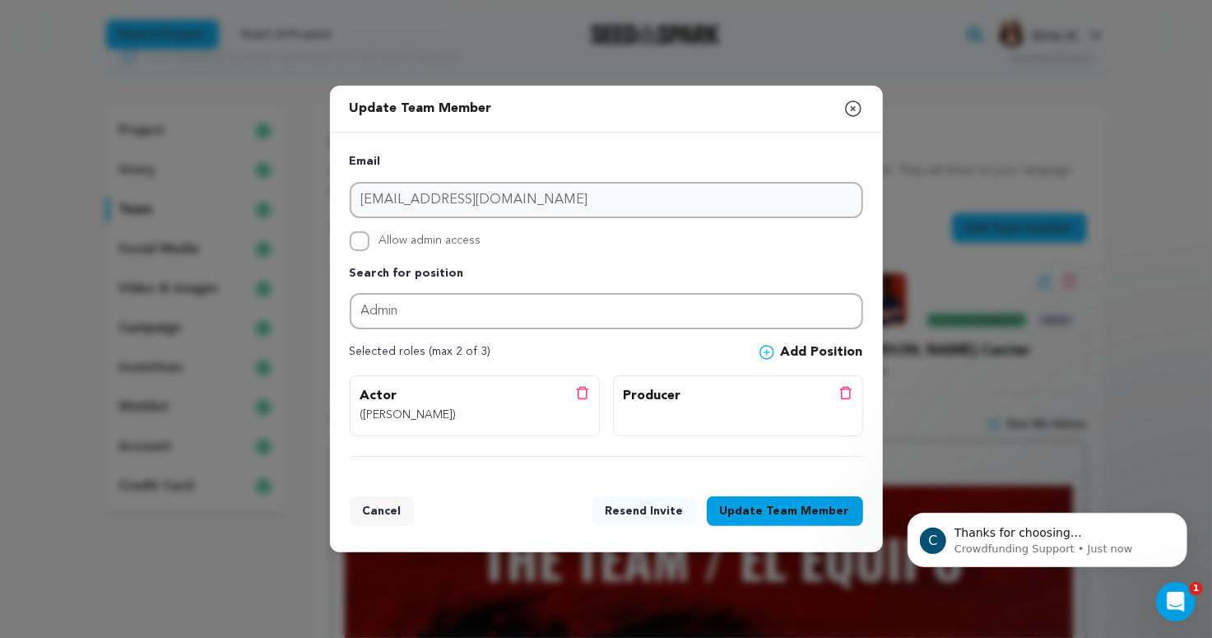
click at [774, 352] on icon at bounding box center [767, 352] width 15 height 15
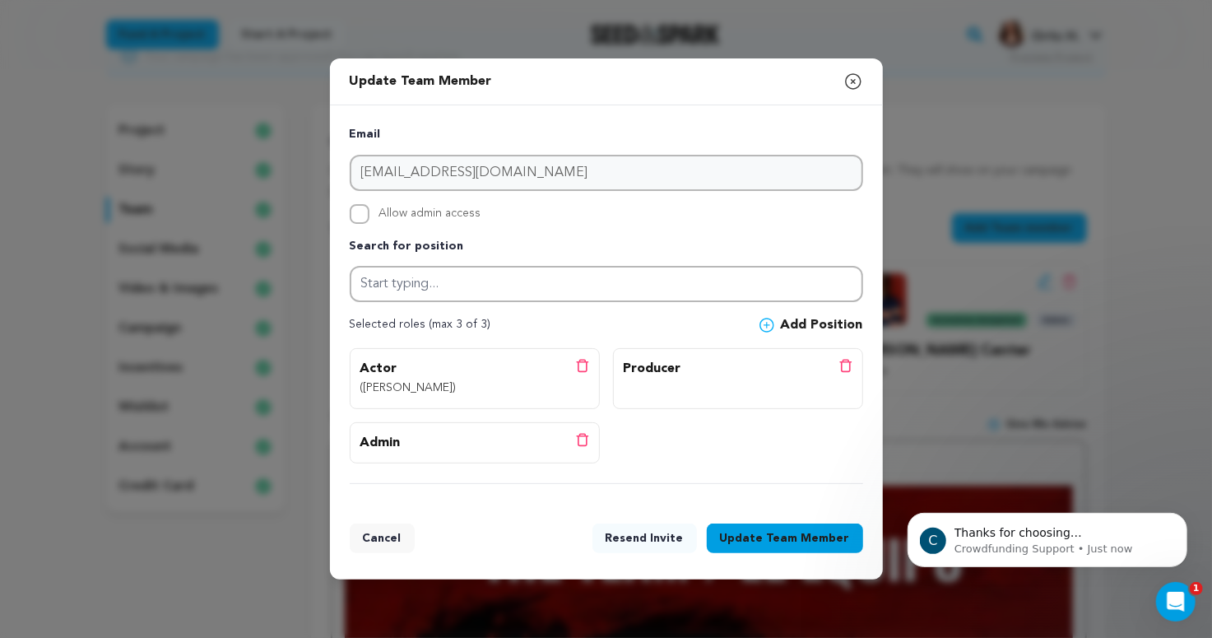
click at [774, 533] on span "Team Member" at bounding box center [808, 538] width 83 height 16
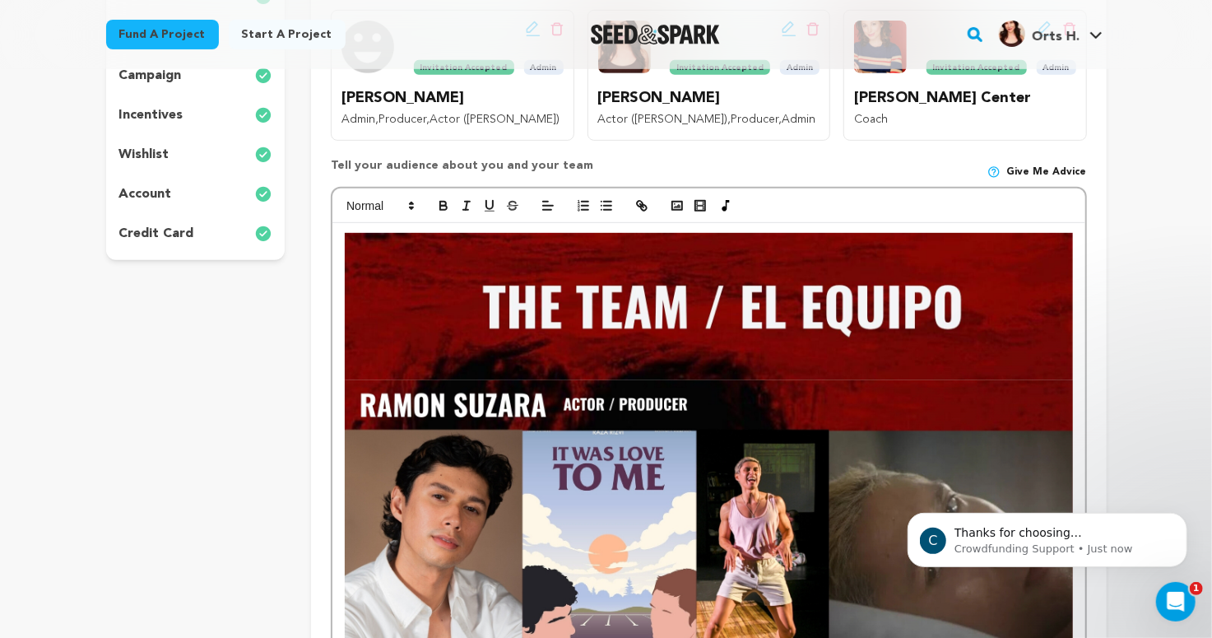
scroll to position [0, 0]
